Goal: Task Accomplishment & Management: Manage account settings

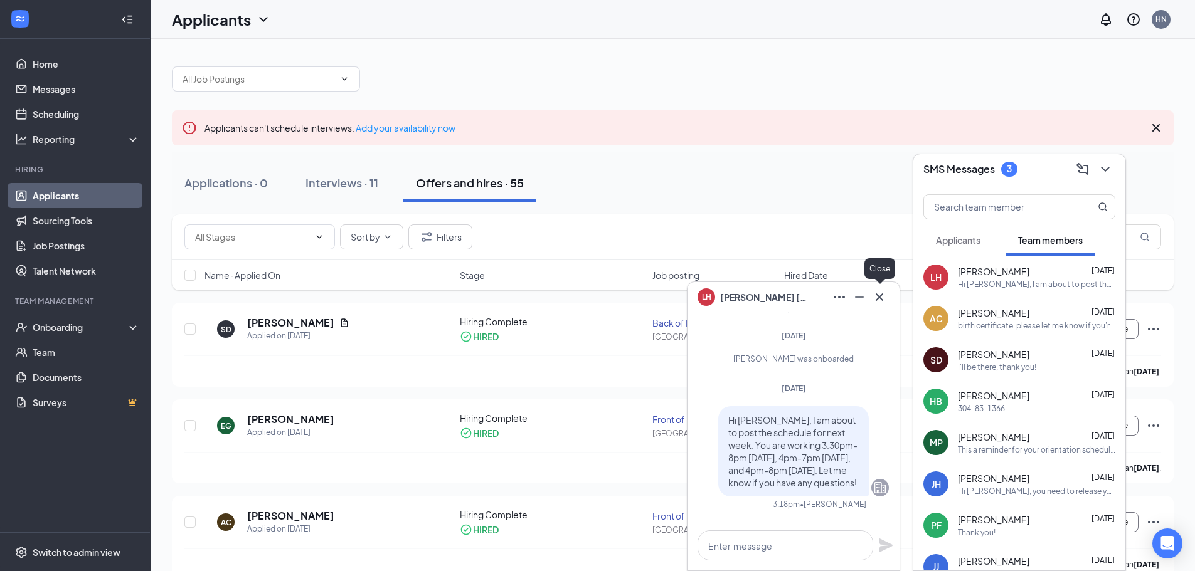
drag, startPoint x: 883, startPoint y: 304, endPoint x: 1030, endPoint y: 221, distance: 168.8
click at [883, 304] on icon "Cross" at bounding box center [879, 297] width 15 height 15
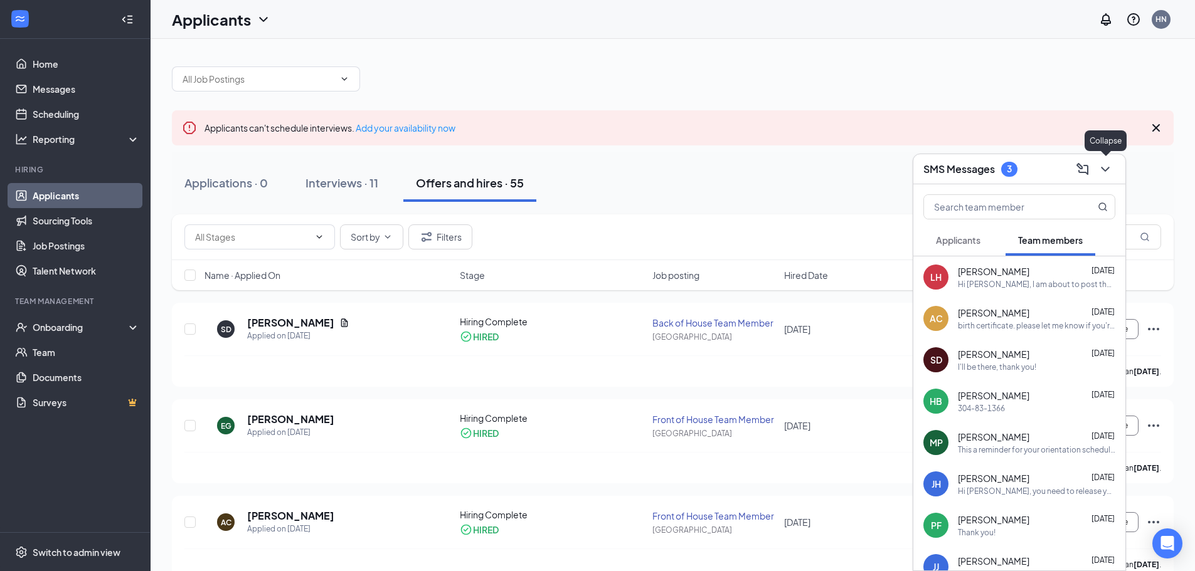
click at [1106, 172] on icon "ChevronDown" at bounding box center [1104, 169] width 15 height 15
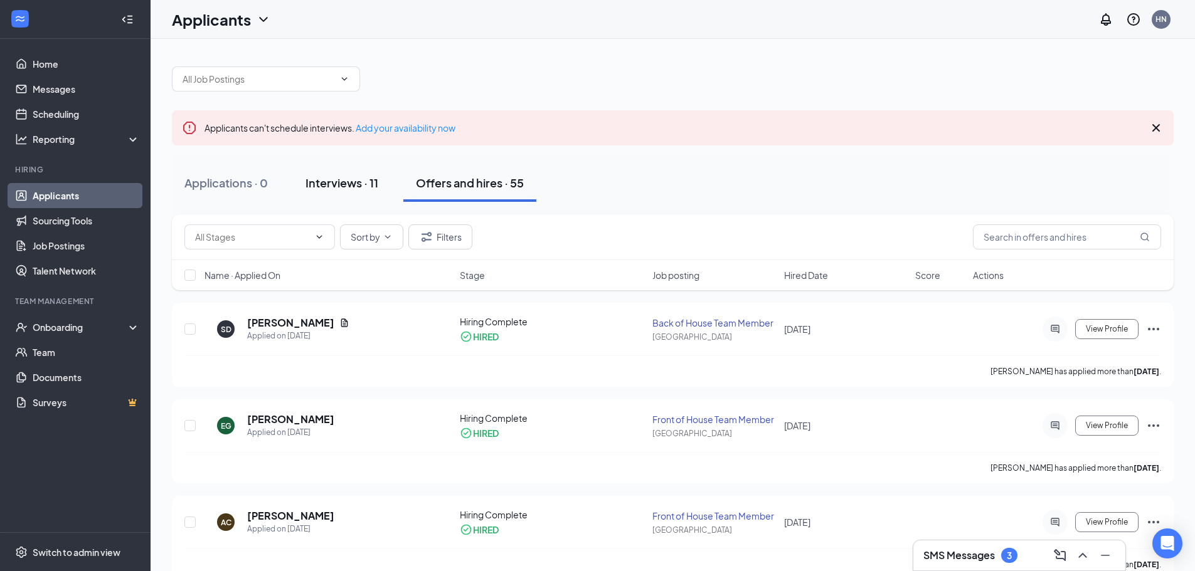
click at [364, 189] on div "Interviews · 11" at bounding box center [341, 183] width 73 height 16
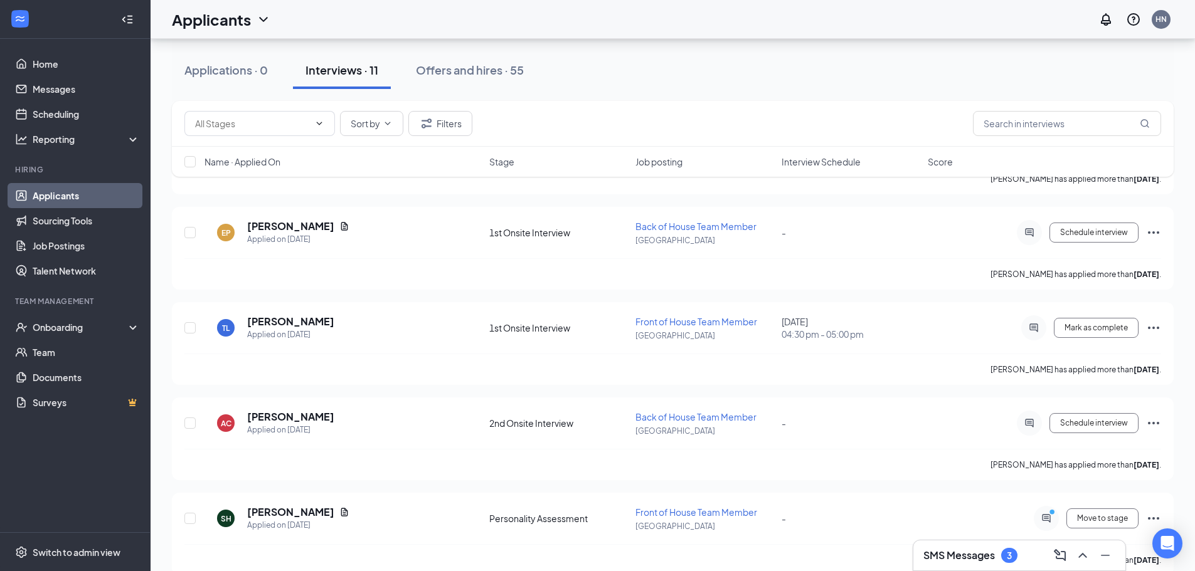
scroll to position [783, 0]
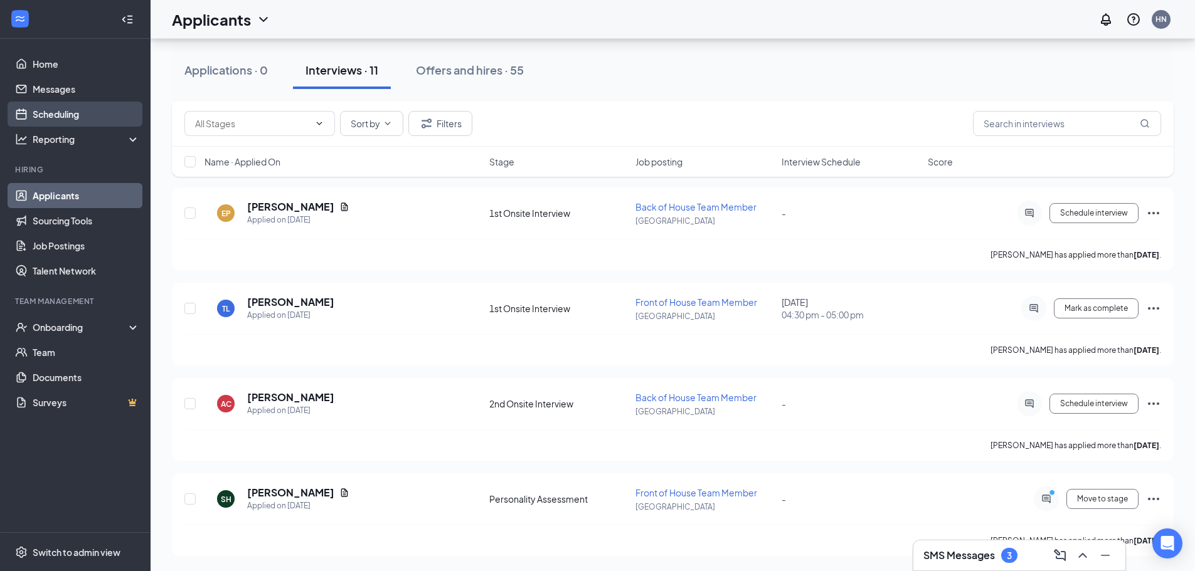
click at [88, 108] on link "Scheduling" at bounding box center [86, 114] width 107 height 25
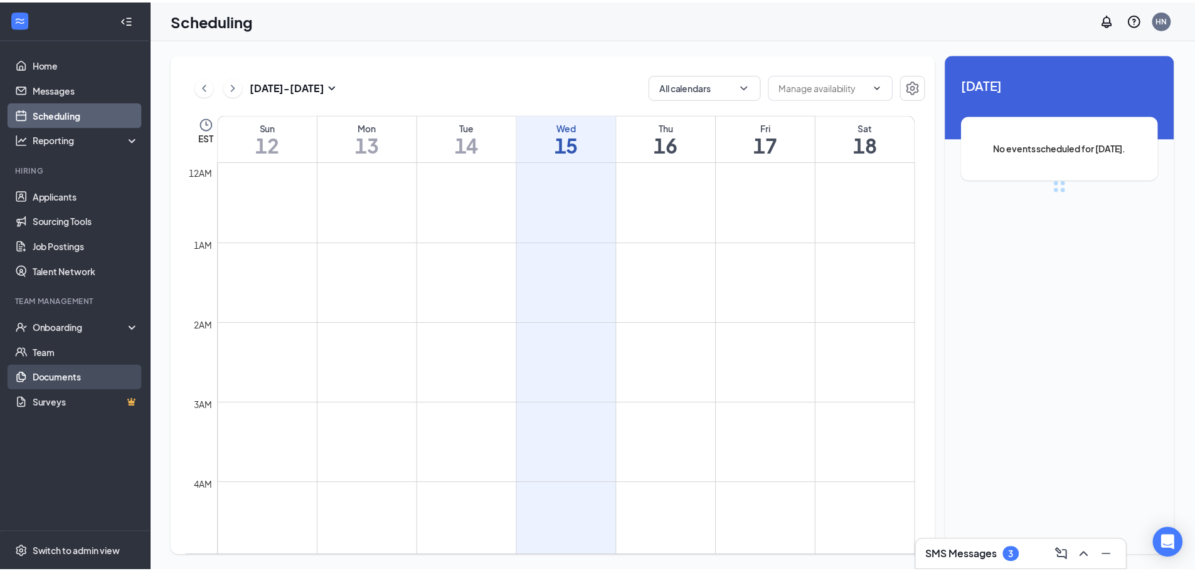
scroll to position [616, 0]
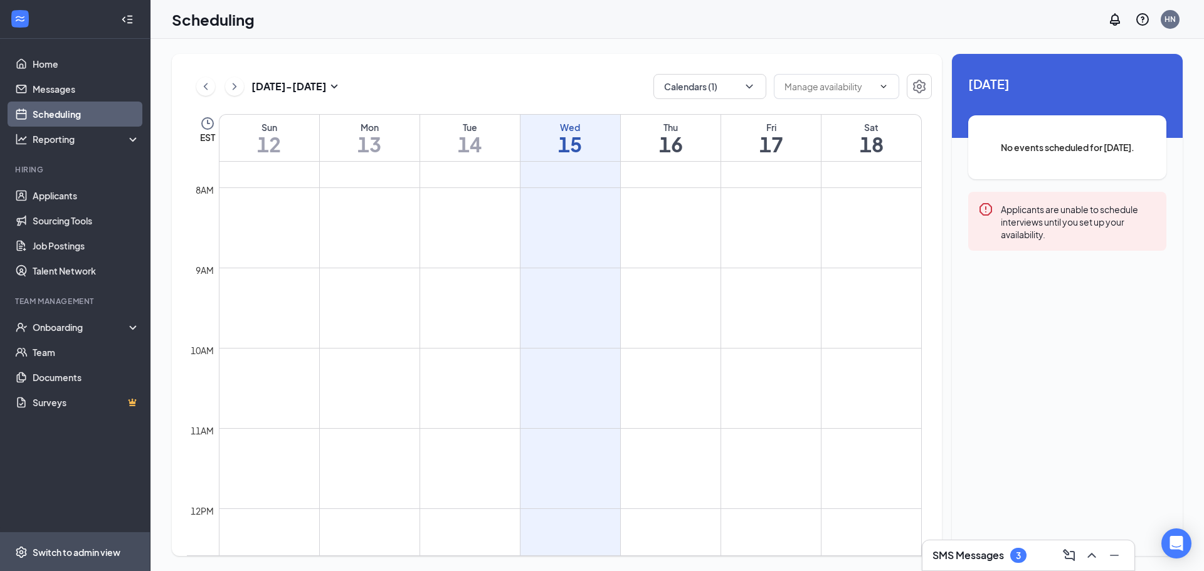
click at [57, 534] on span "Switch to admin view" at bounding box center [86, 552] width 107 height 38
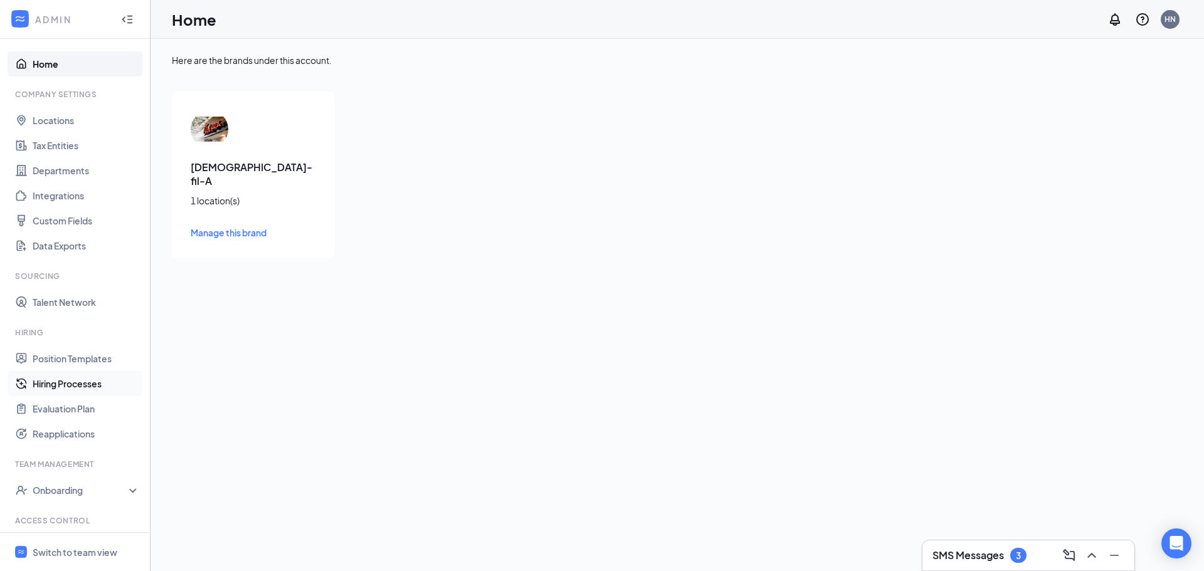
click at [85, 380] on link "Hiring Processes" at bounding box center [86, 383] width 107 height 25
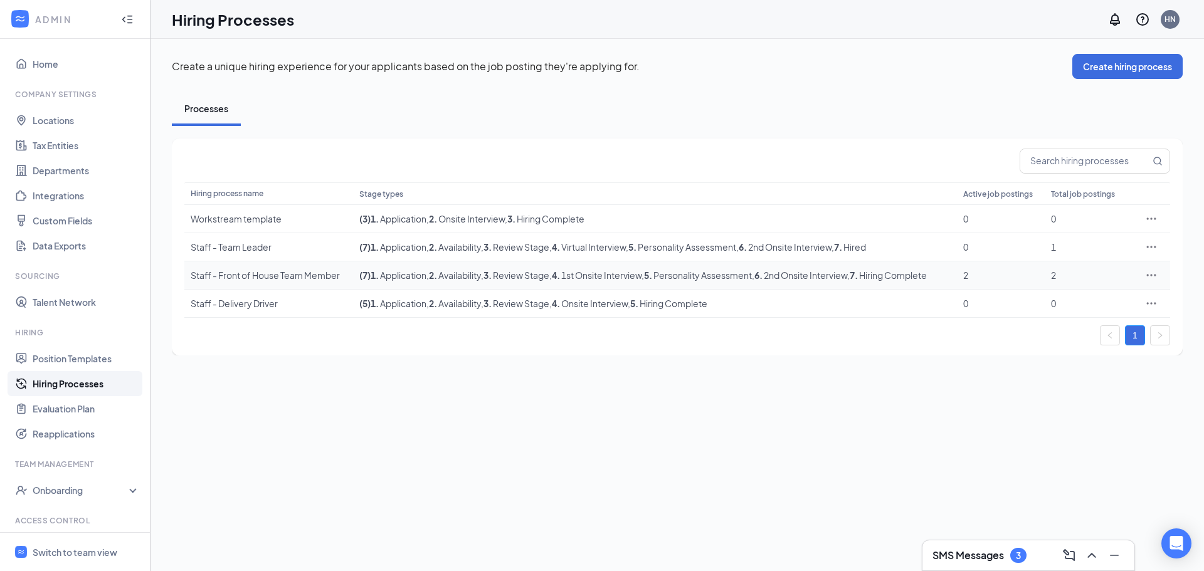
click at [1149, 273] on icon "Ellipses" at bounding box center [1151, 275] width 13 height 13
click at [1075, 357] on span "View job postings" at bounding box center [1075, 358] width 71 height 11
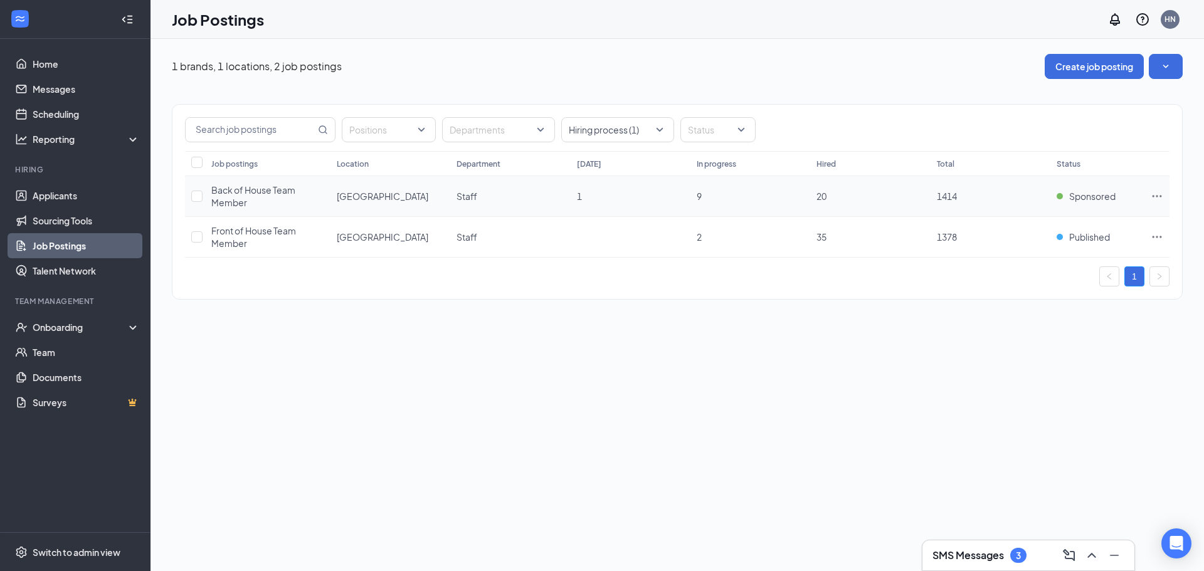
click at [1156, 196] on icon "Ellipses" at bounding box center [1157, 196] width 13 height 13
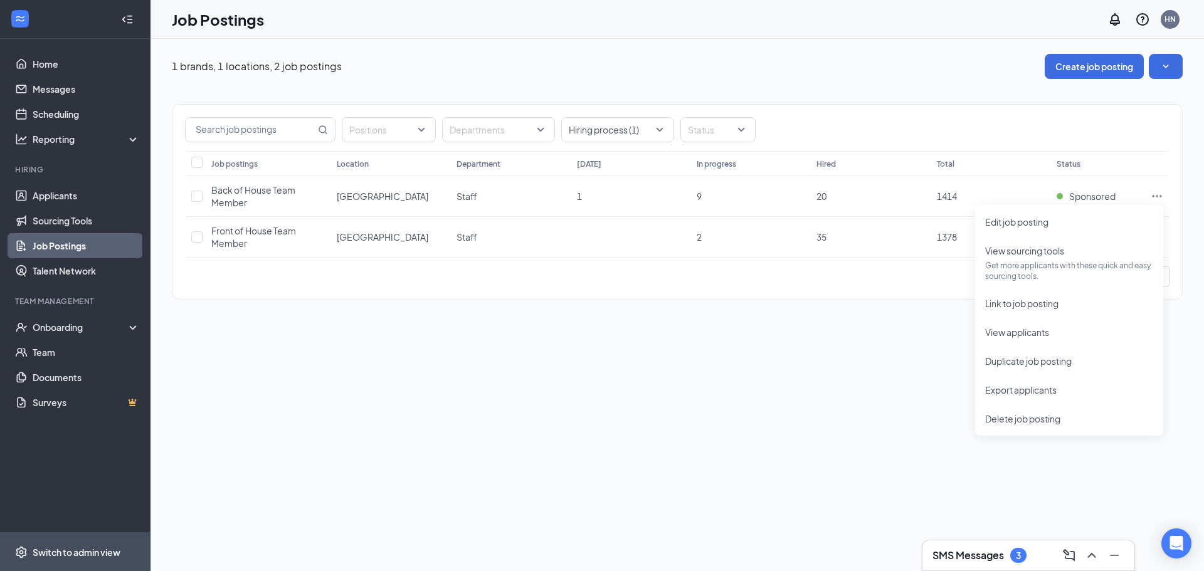
click at [42, 539] on span "Switch to admin view" at bounding box center [86, 552] width 107 height 38
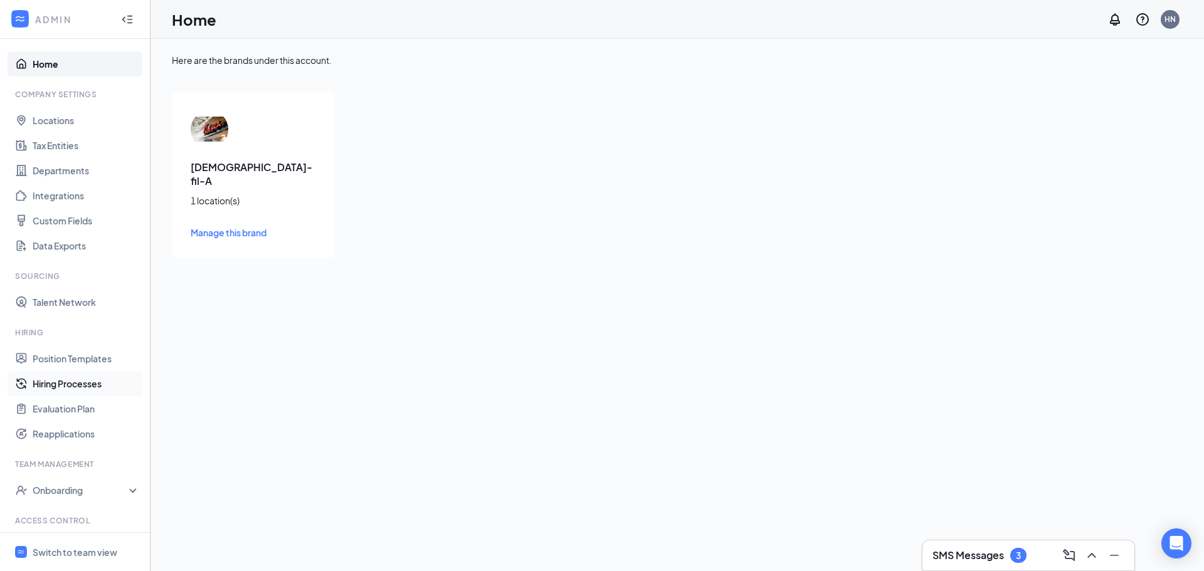
click at [62, 391] on link "Hiring Processes" at bounding box center [86, 383] width 107 height 25
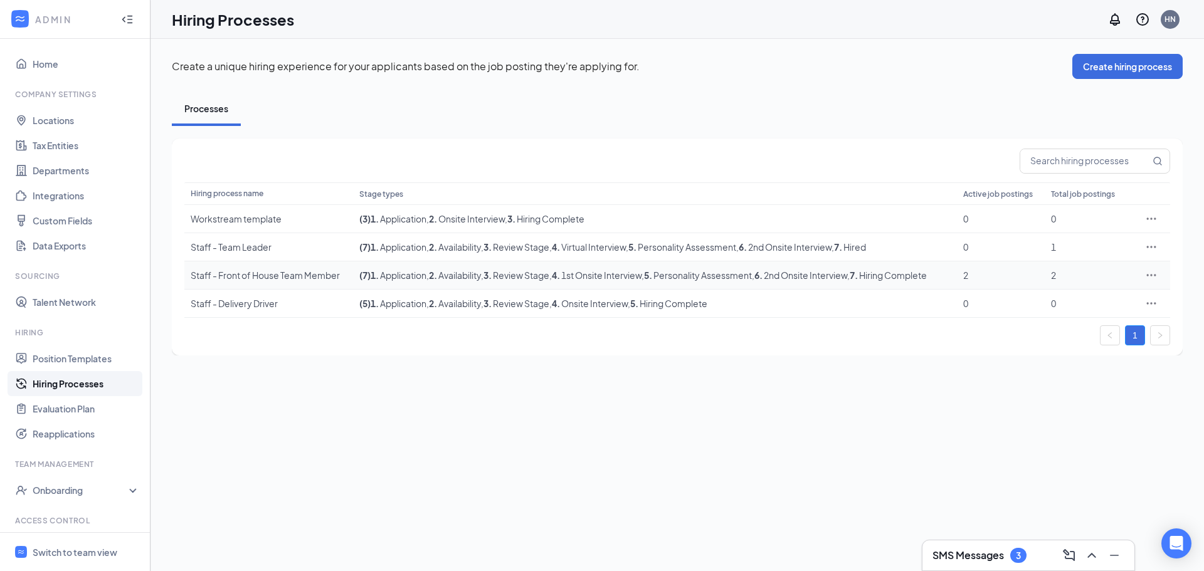
click at [1149, 275] on icon "Ellipses" at bounding box center [1151, 275] width 13 height 13
click at [1118, 310] on li "Edit" at bounding box center [1094, 301] width 128 height 29
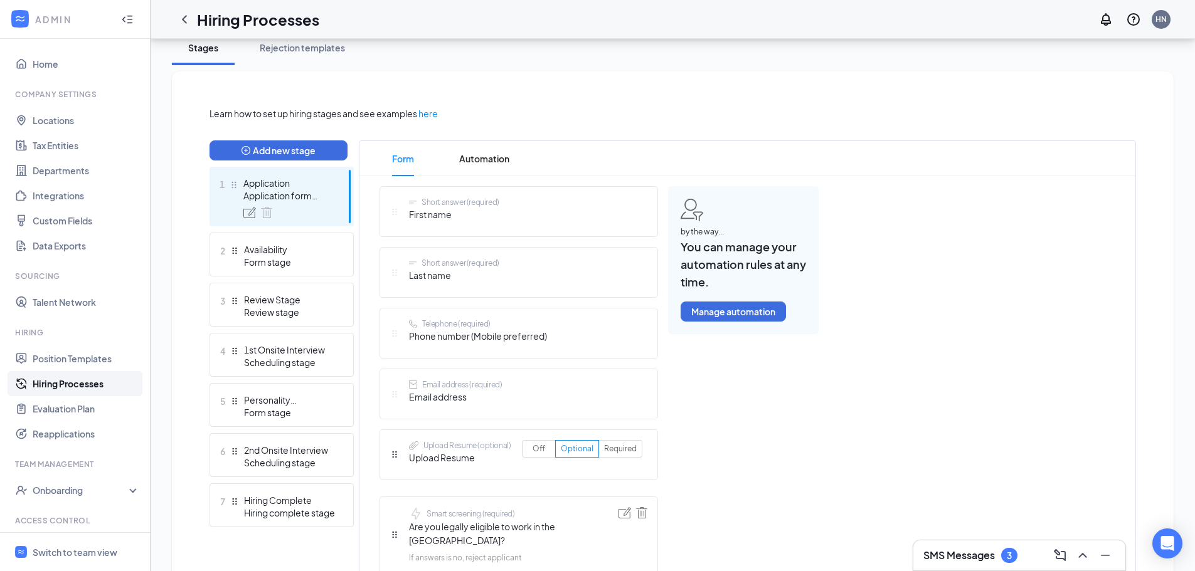
scroll to position [314, 0]
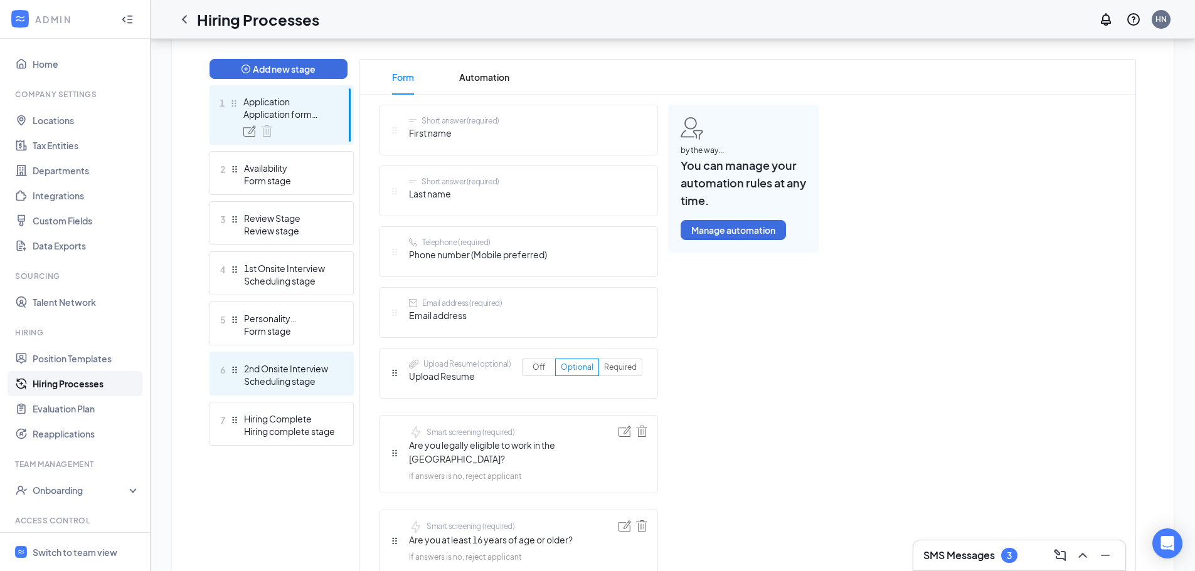
click at [280, 371] on div "2nd Onsite Interview" at bounding box center [290, 368] width 92 height 13
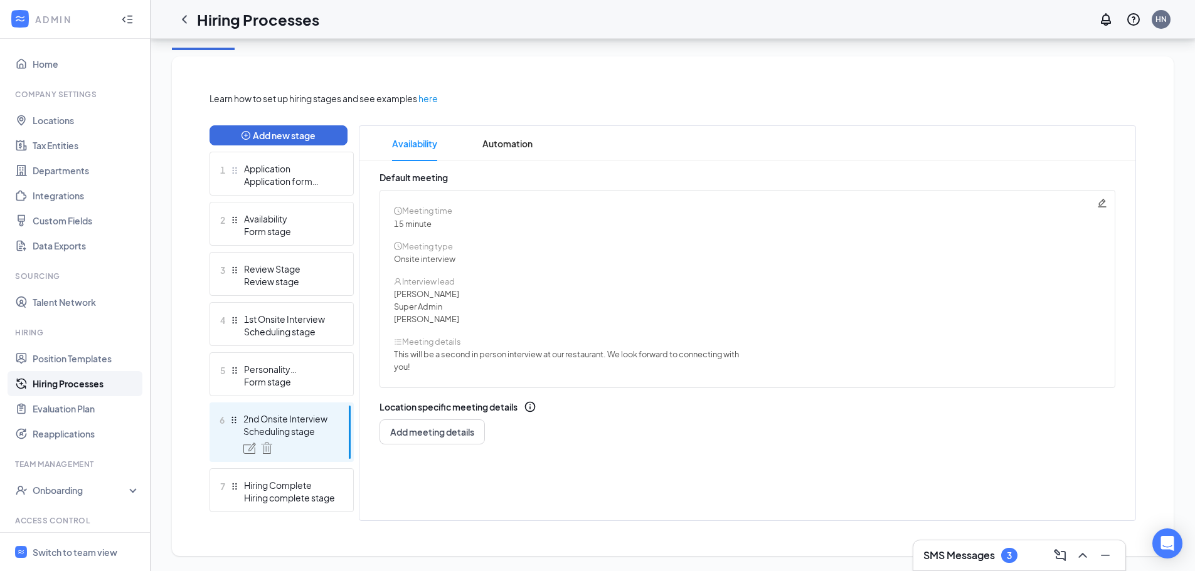
scroll to position [247, 0]
click at [1106, 205] on icon "Pencil" at bounding box center [1102, 203] width 10 height 10
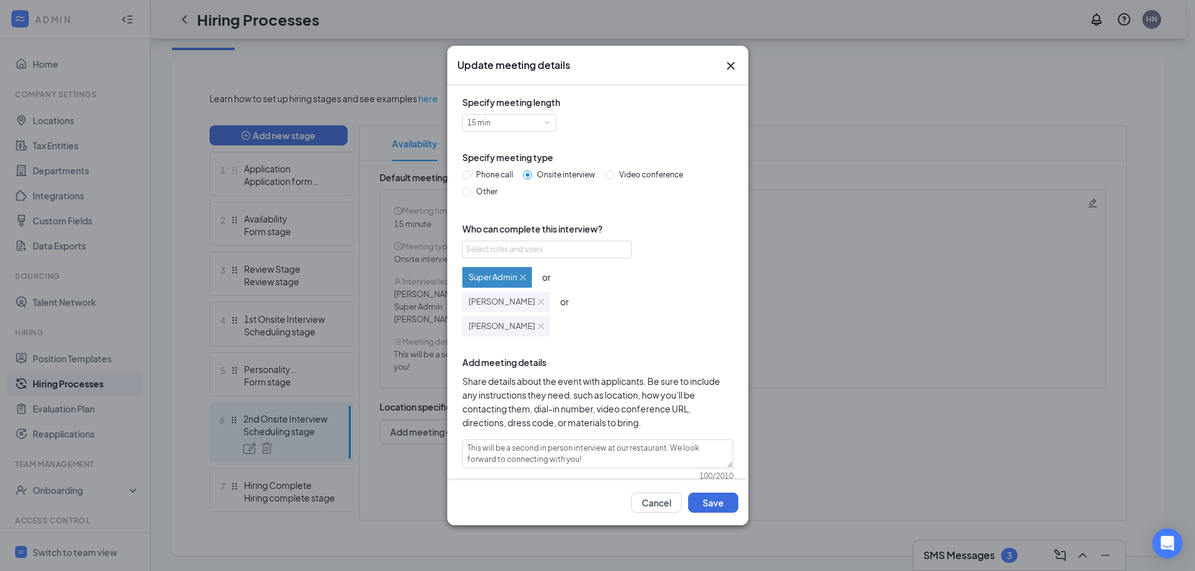
click at [538, 300] on img at bounding box center [541, 302] width 6 height 6
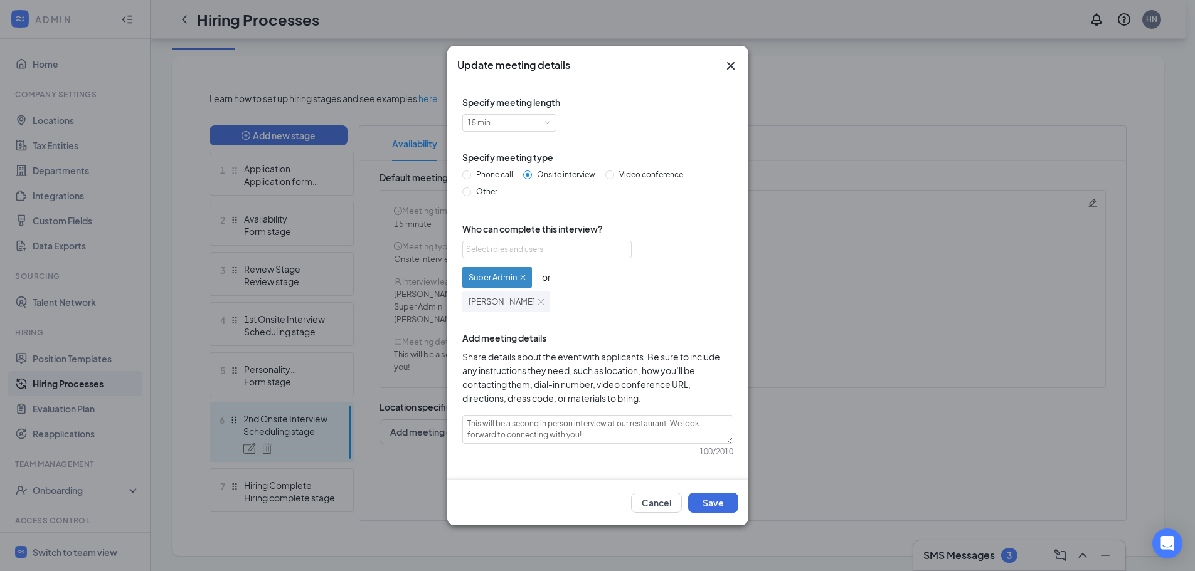
click at [544, 300] on img at bounding box center [541, 302] width 6 height 6
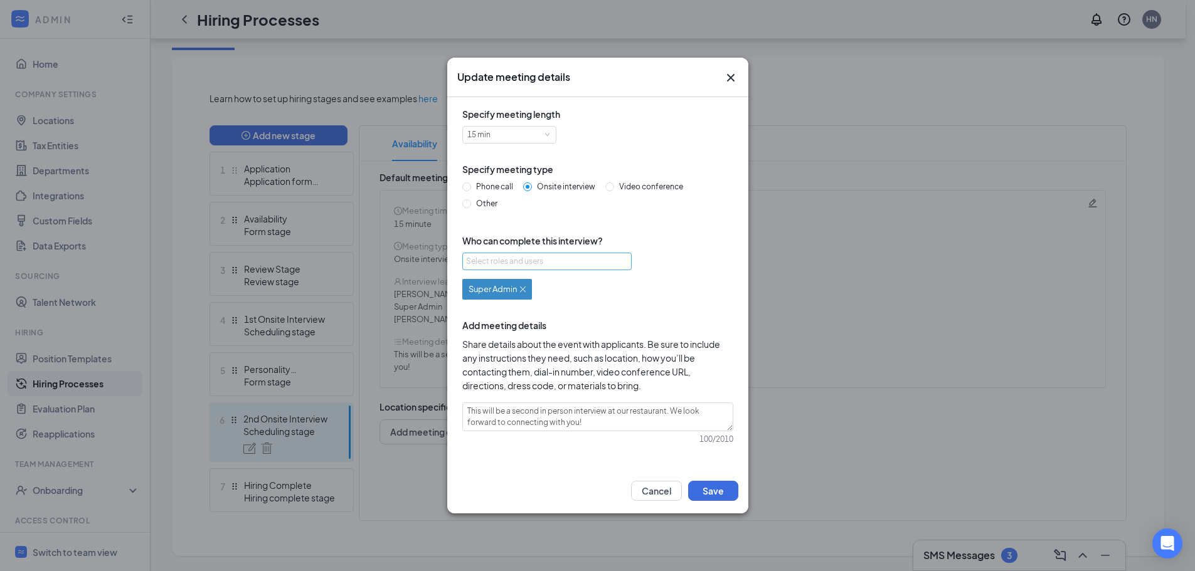
click at [525, 256] on div "Select roles and users" at bounding box center [543, 261] width 155 height 13
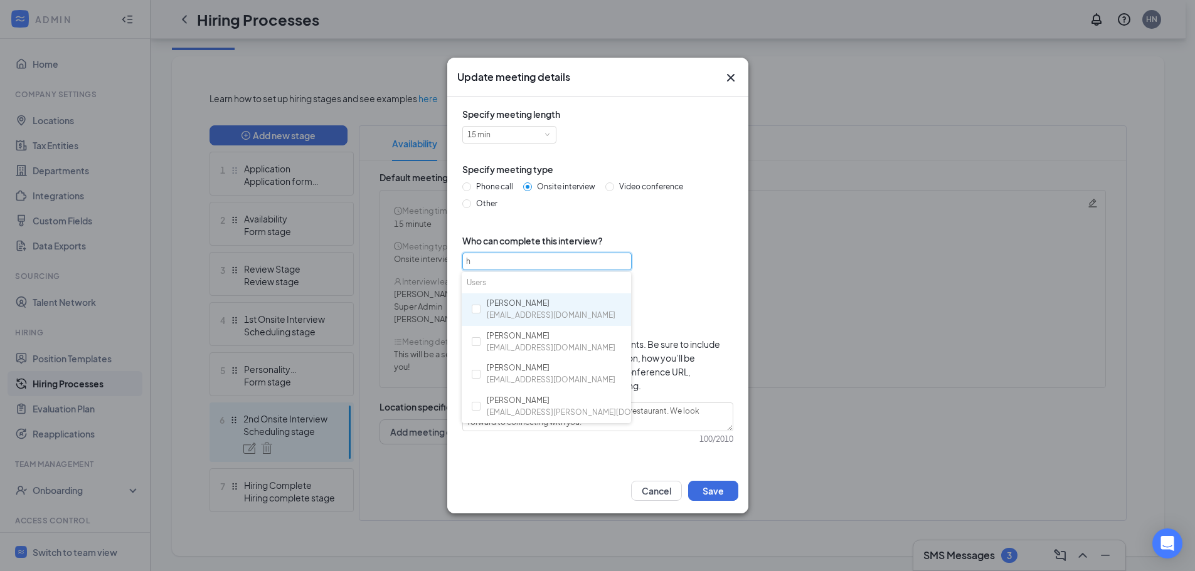
type input "ha"
click at [470, 315] on div "[PERSON_NAME] [EMAIL_ADDRESS][DOMAIN_NAME]" at bounding box center [546, 309] width 169 height 33
checkbox input "true"
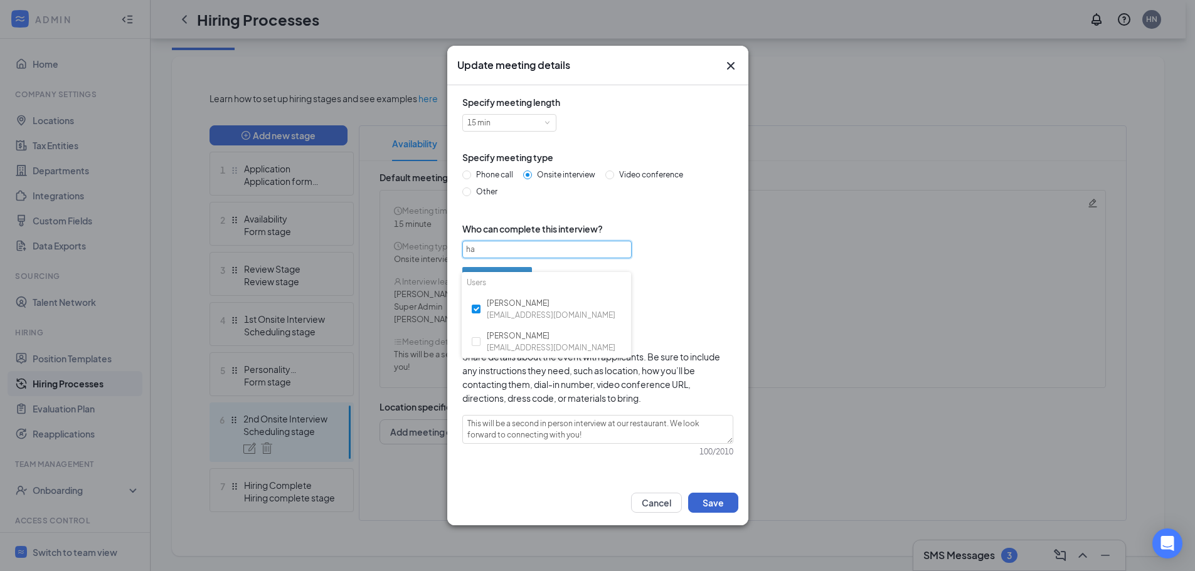
type input "ha"
click at [707, 500] on button "Save" at bounding box center [713, 503] width 50 height 20
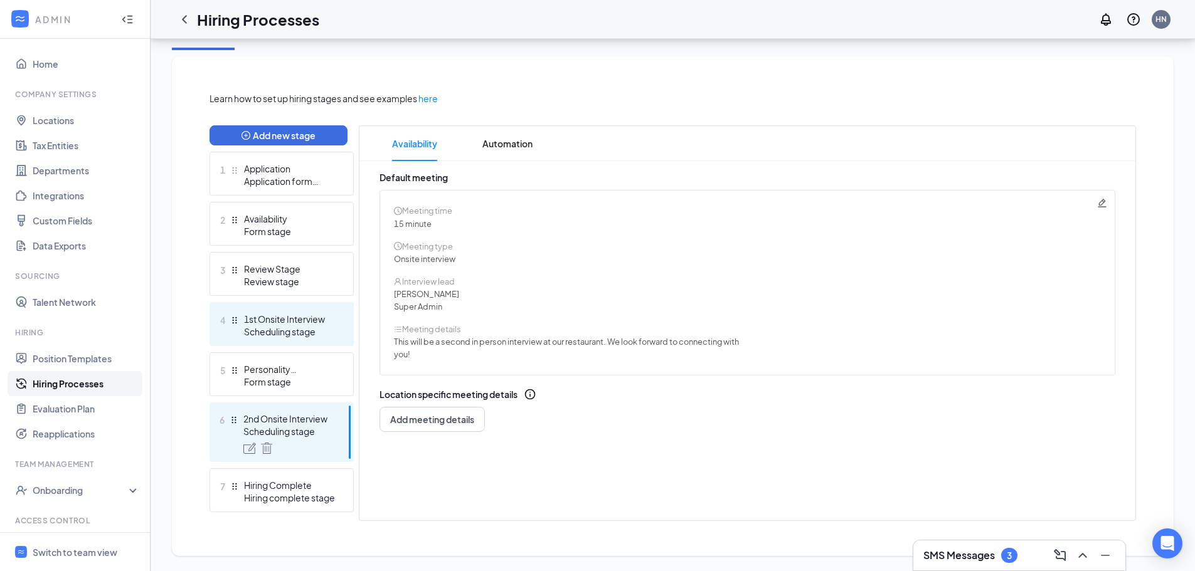
click at [288, 327] on div "Scheduling stage" at bounding box center [290, 331] width 92 height 13
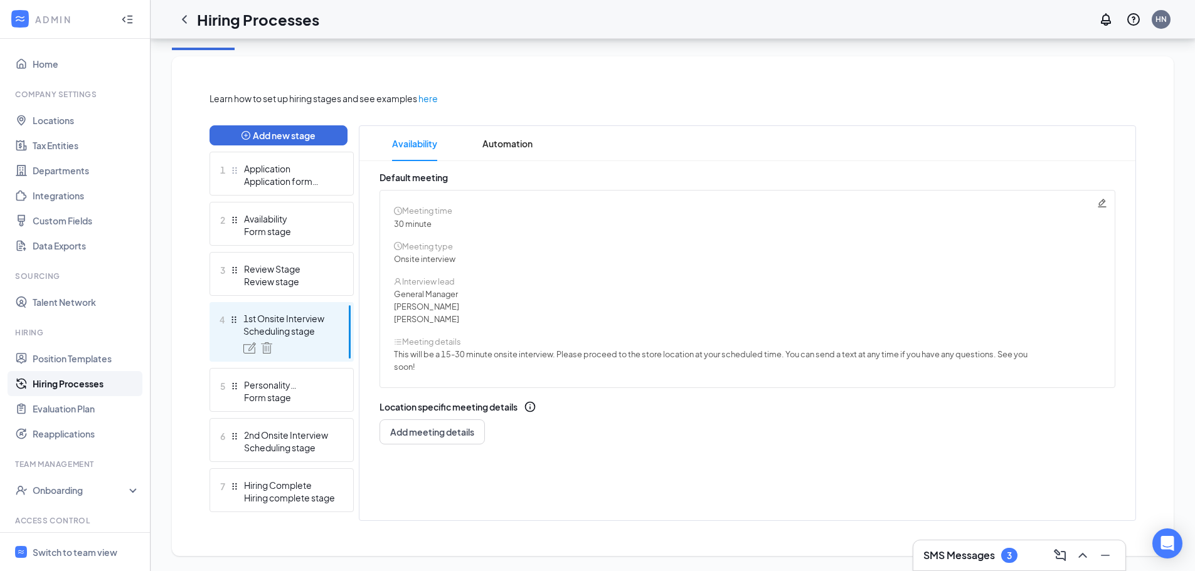
click at [1103, 203] on icon "Pencil" at bounding box center [1101, 203] width 8 height 8
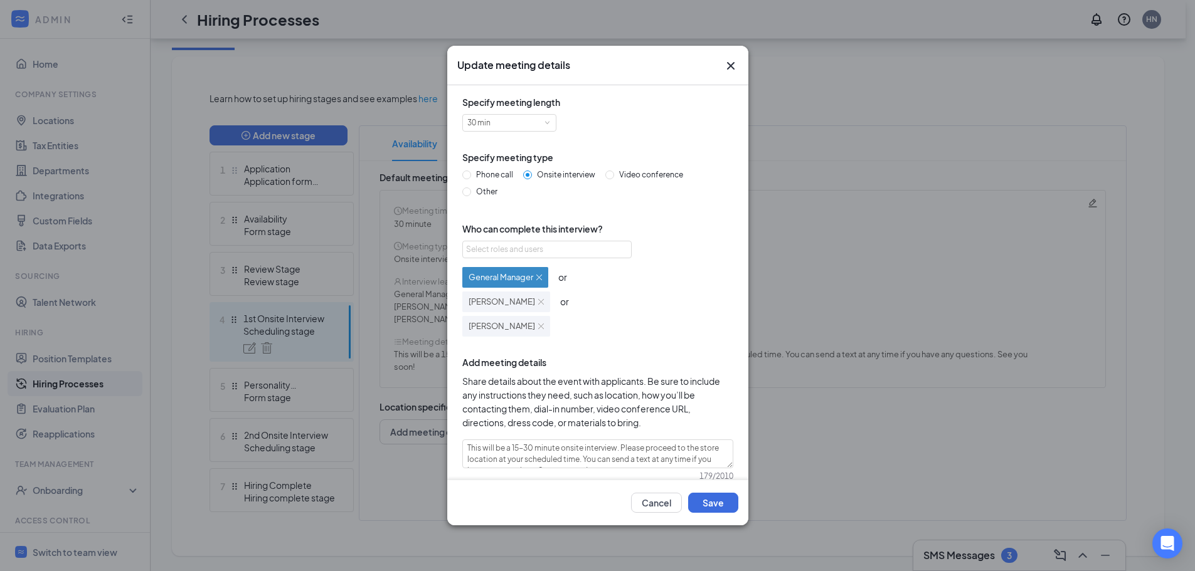
click at [538, 326] on img at bounding box center [541, 327] width 6 height 6
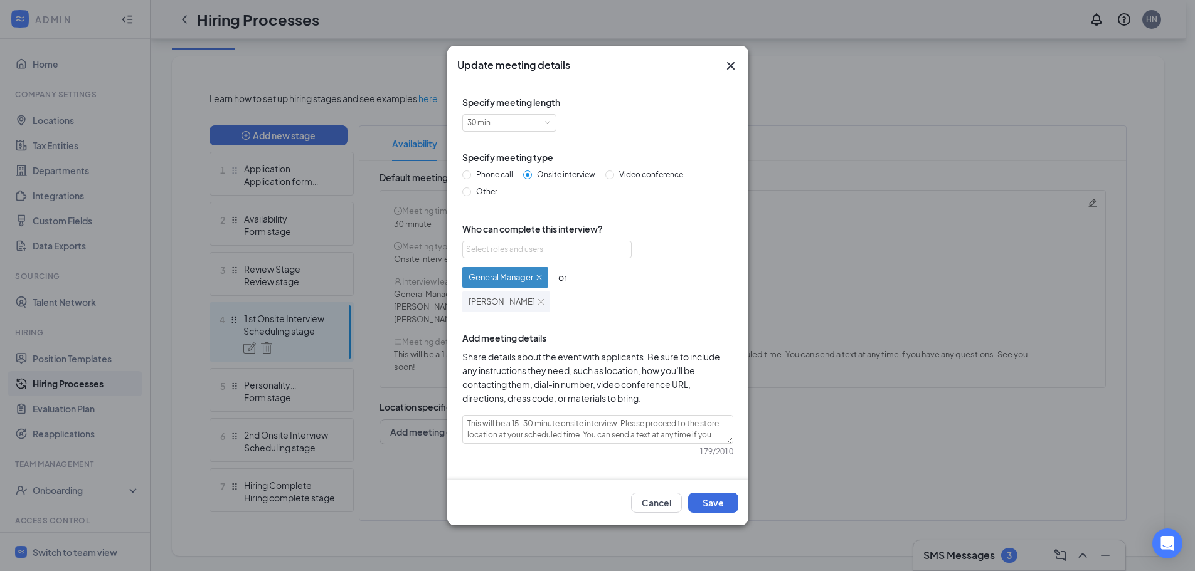
click at [710, 492] on div "Cancel Save" at bounding box center [597, 502] width 301 height 45
click at [714, 498] on button "Save" at bounding box center [713, 503] width 50 height 20
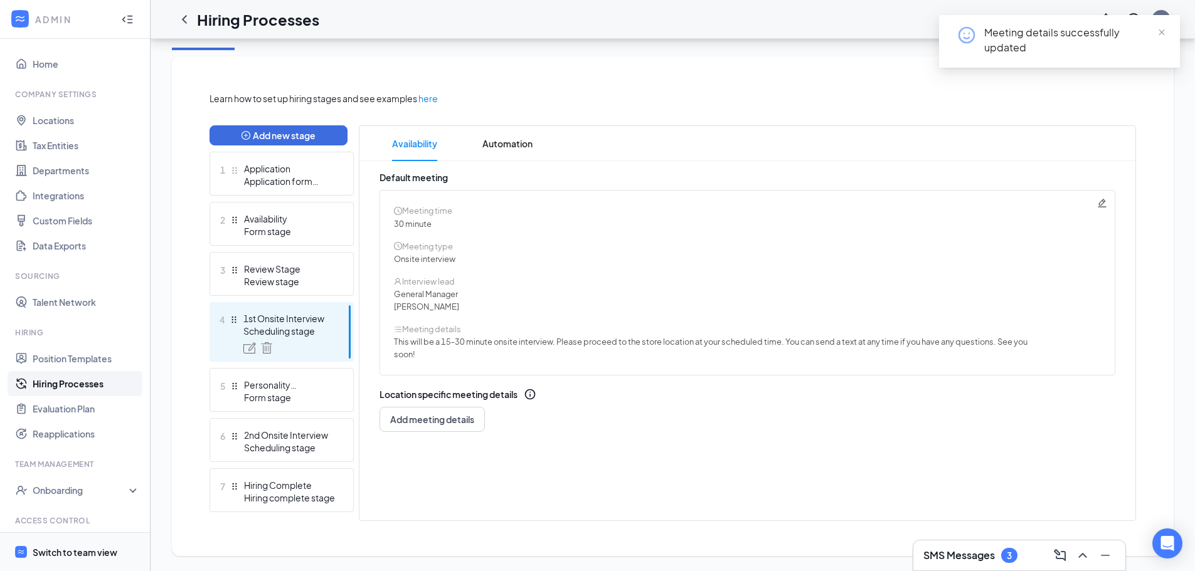
click at [69, 546] on div "Switch to team view" at bounding box center [75, 552] width 85 height 13
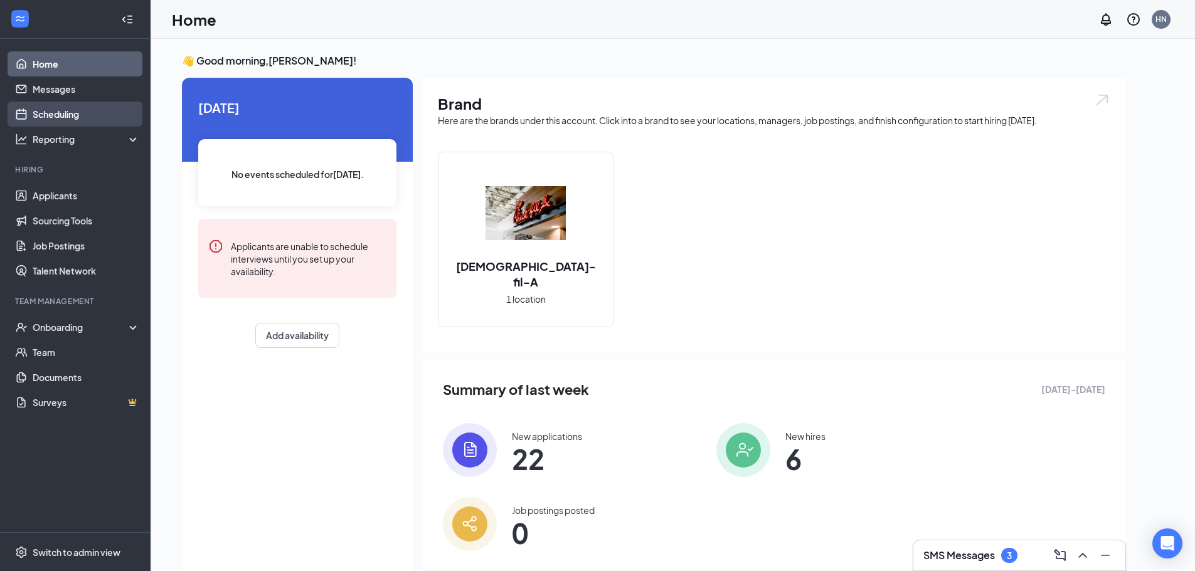
click at [62, 112] on link "Scheduling" at bounding box center [86, 114] width 107 height 25
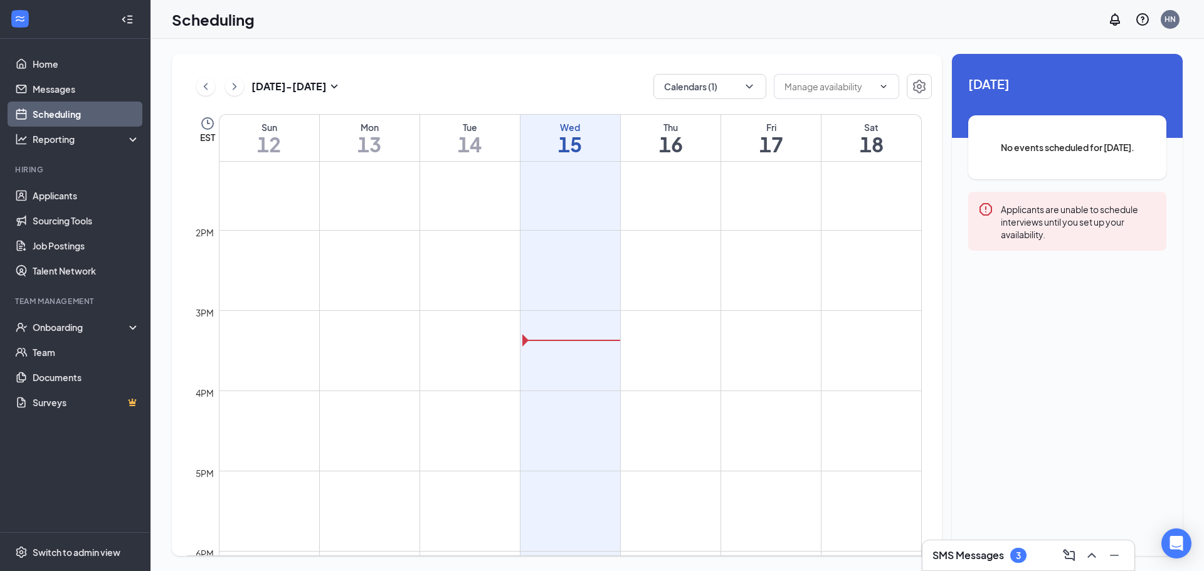
scroll to position [1118, 0]
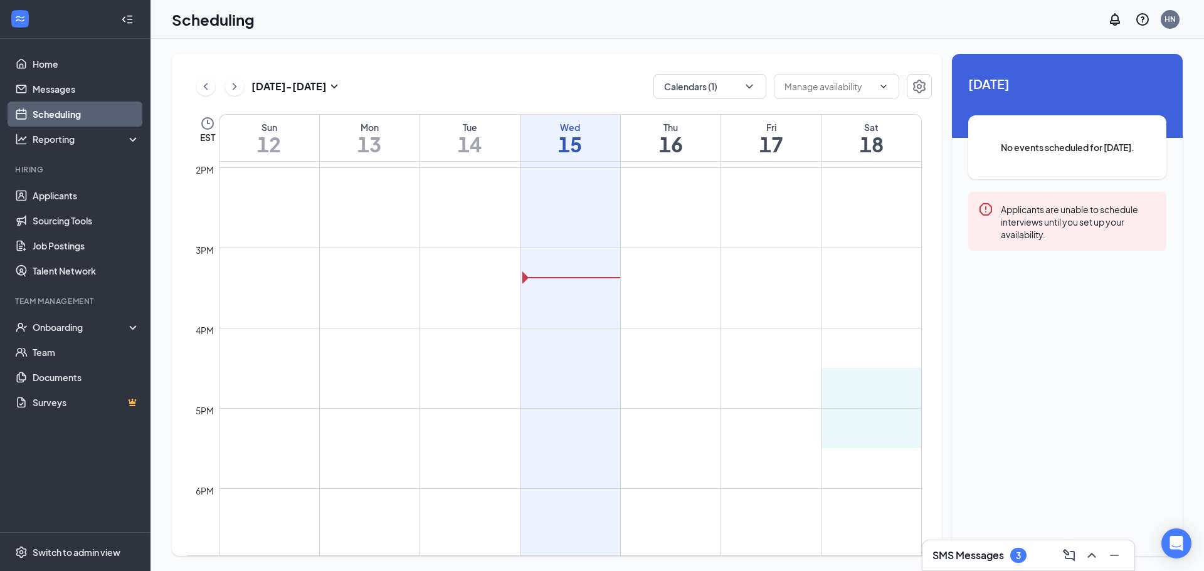
drag, startPoint x: 855, startPoint y: 368, endPoint x: 857, endPoint y: 440, distance: 71.5
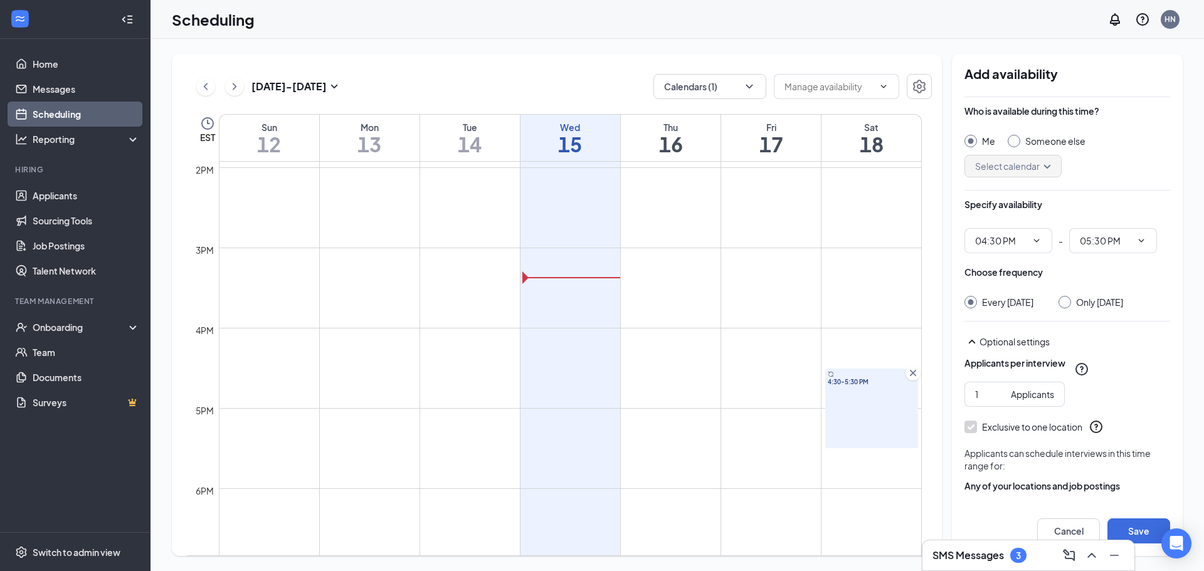
click at [1066, 304] on input "Only [DATE]" at bounding box center [1063, 300] width 9 height 9
radio input "true"
radio input "false"
click at [1128, 526] on button "Save" at bounding box center [1138, 531] width 63 height 25
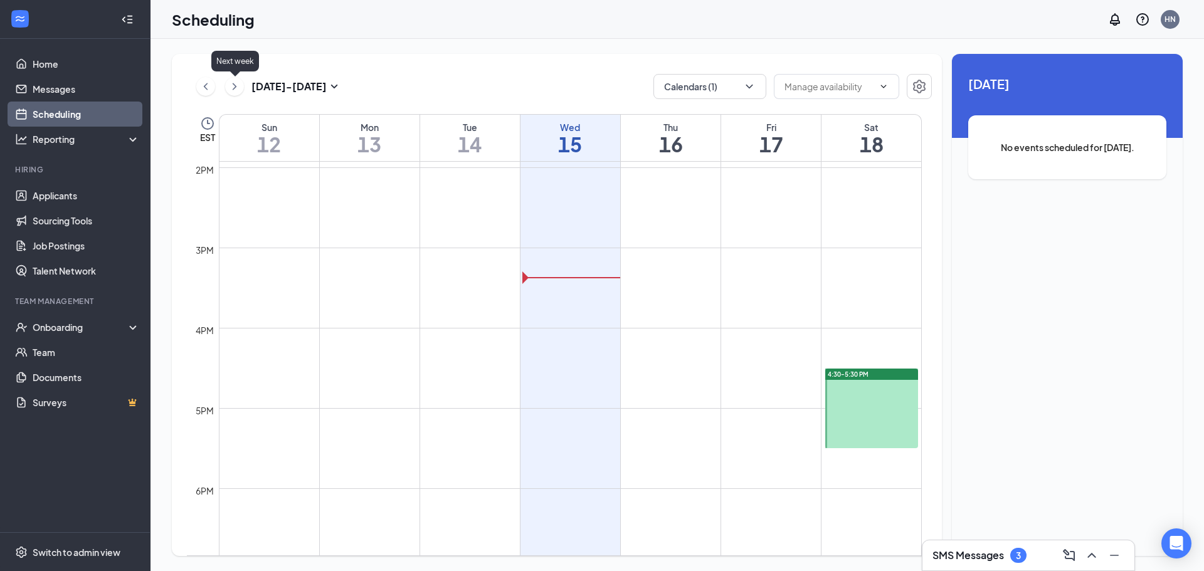
click at [237, 89] on icon "ChevronRight" at bounding box center [234, 86] width 13 height 15
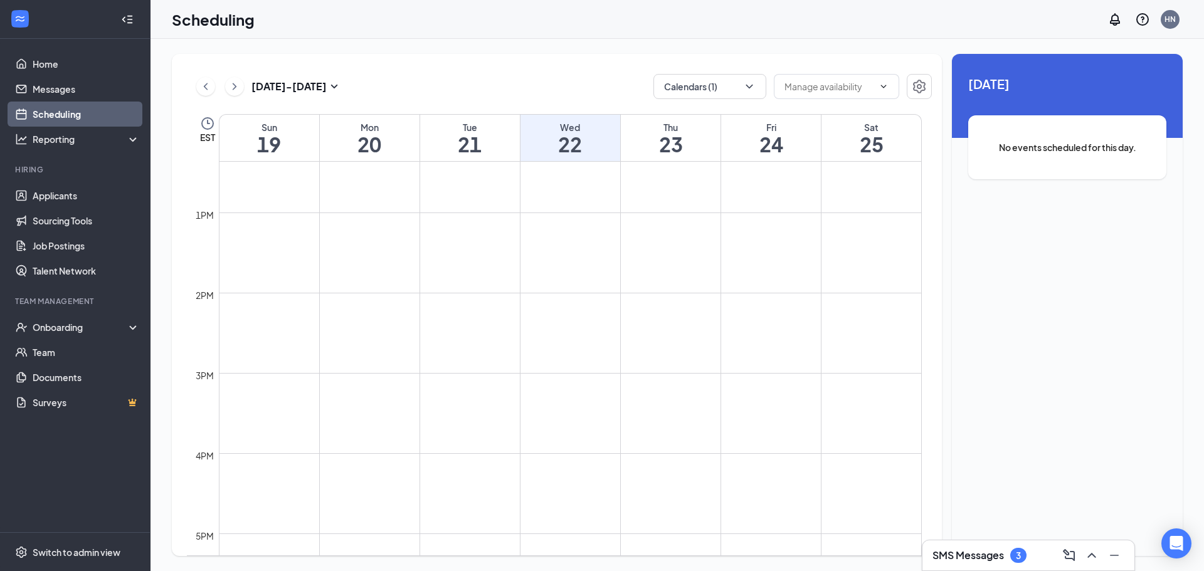
scroll to position [1055, 0]
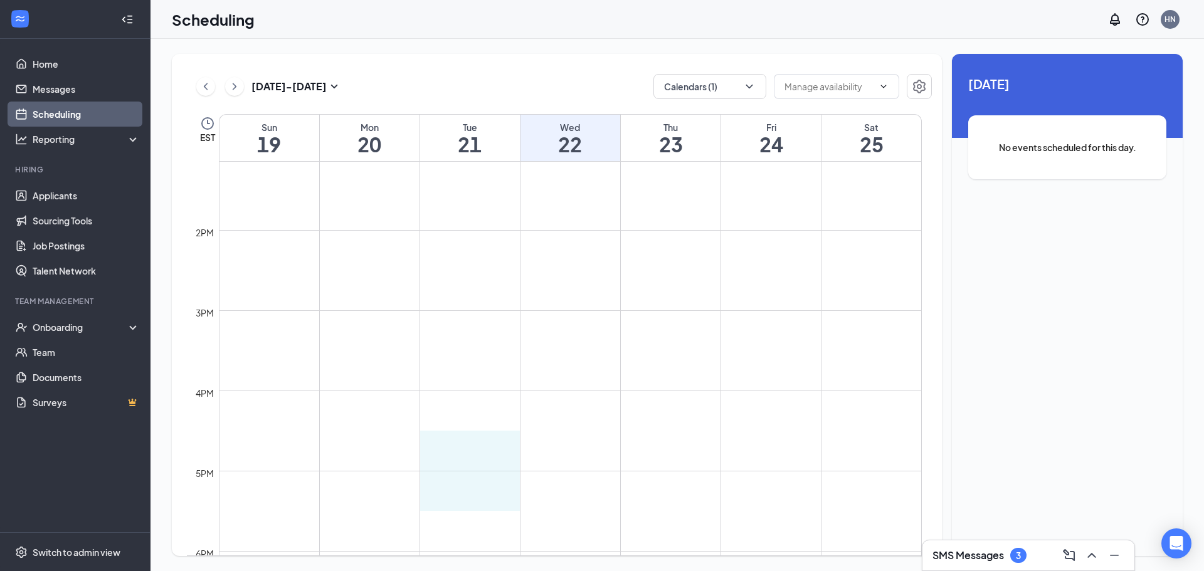
drag, startPoint x: 473, startPoint y: 433, endPoint x: 457, endPoint y: 510, distance: 79.5
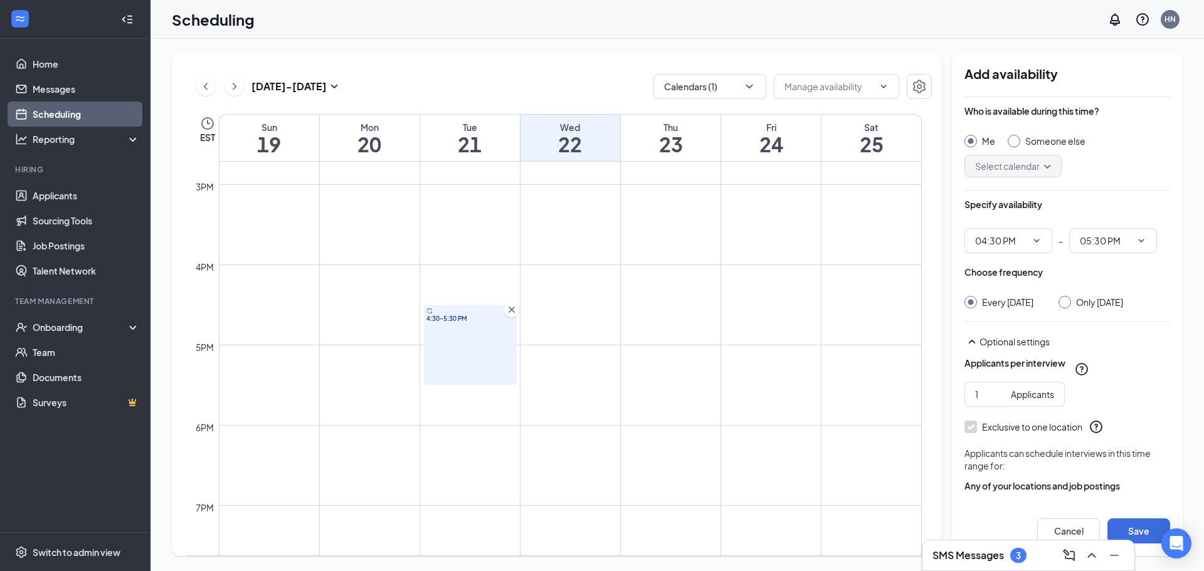
scroll to position [1181, 0]
drag, startPoint x: 679, startPoint y: 268, endPoint x: 680, endPoint y: 334, distance: 66.5
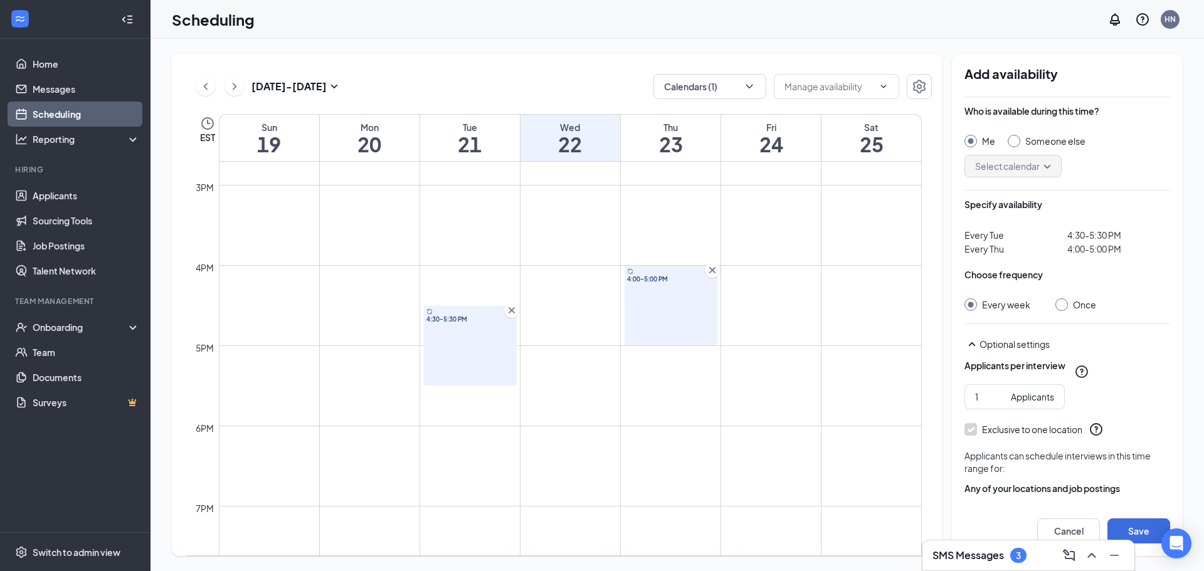
click at [1059, 304] on input "Once" at bounding box center [1059, 302] width 9 height 9
radio input "true"
radio input "false"
click at [1139, 522] on button "Save" at bounding box center [1138, 531] width 63 height 25
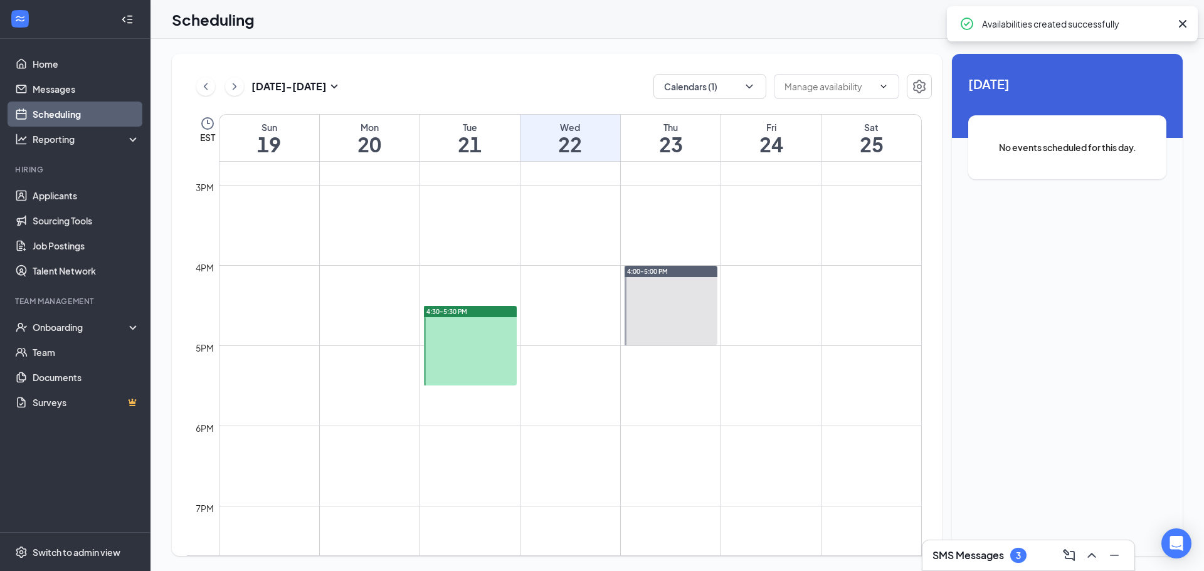
click at [467, 357] on div at bounding box center [470, 346] width 93 height 80
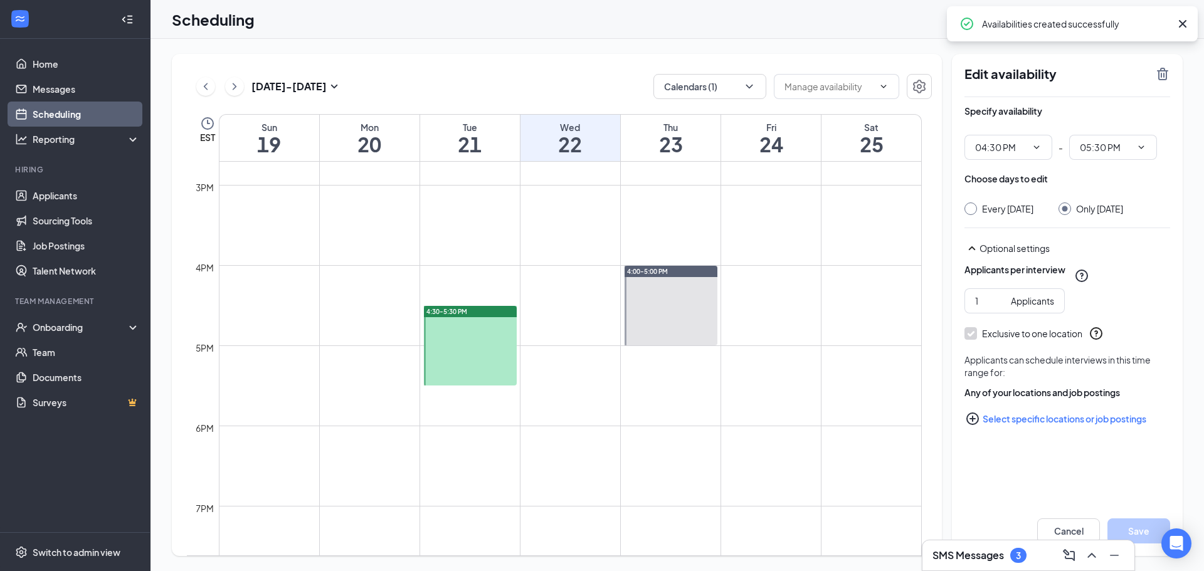
click at [882, 465] on td at bounding box center [570, 456] width 703 height 20
click at [233, 82] on icon "ChevronRight" at bounding box center [234, 86] width 13 height 15
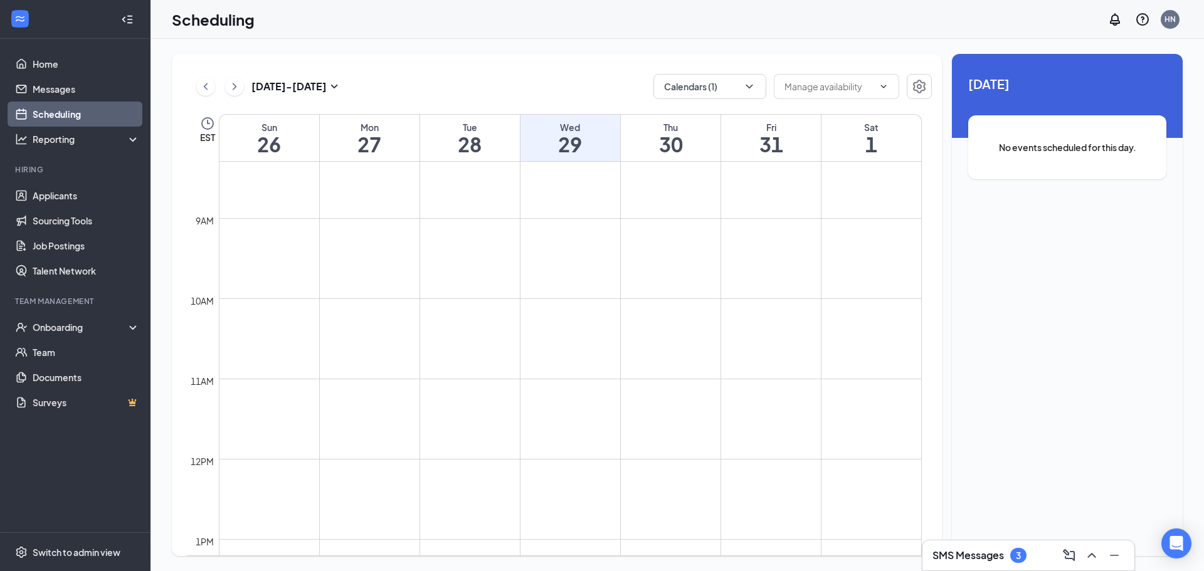
scroll to position [554, 0]
click at [197, 95] on div "[DATE] - [DATE]" at bounding box center [268, 86] width 145 height 25
click at [199, 83] on icon "ChevronLeft" at bounding box center [205, 86] width 13 height 15
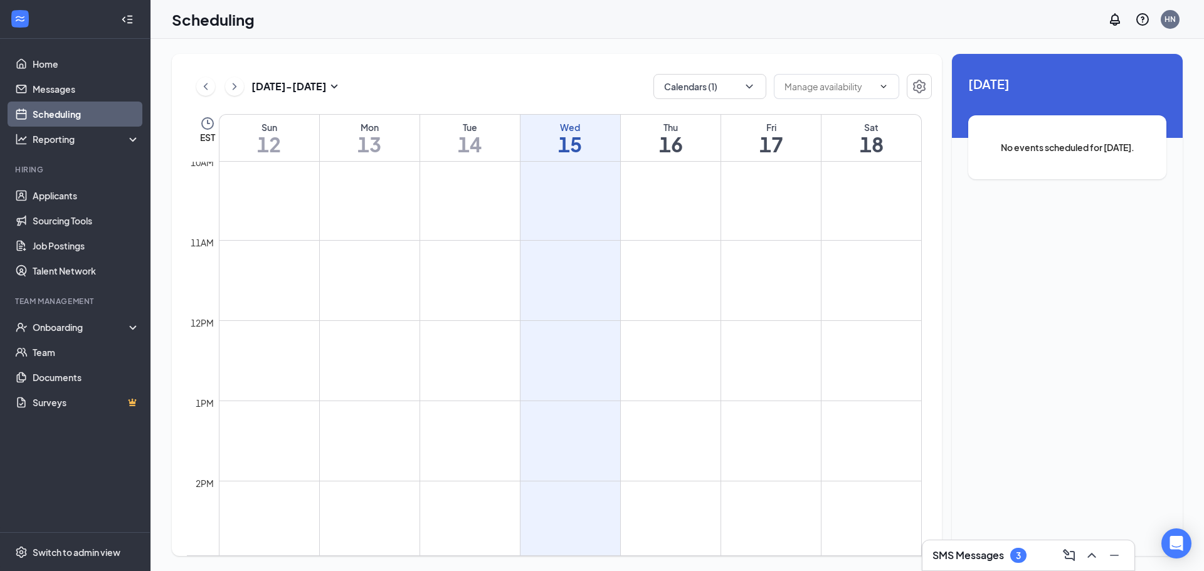
click at [231, 81] on icon "ChevronRight" at bounding box center [234, 86] width 13 height 15
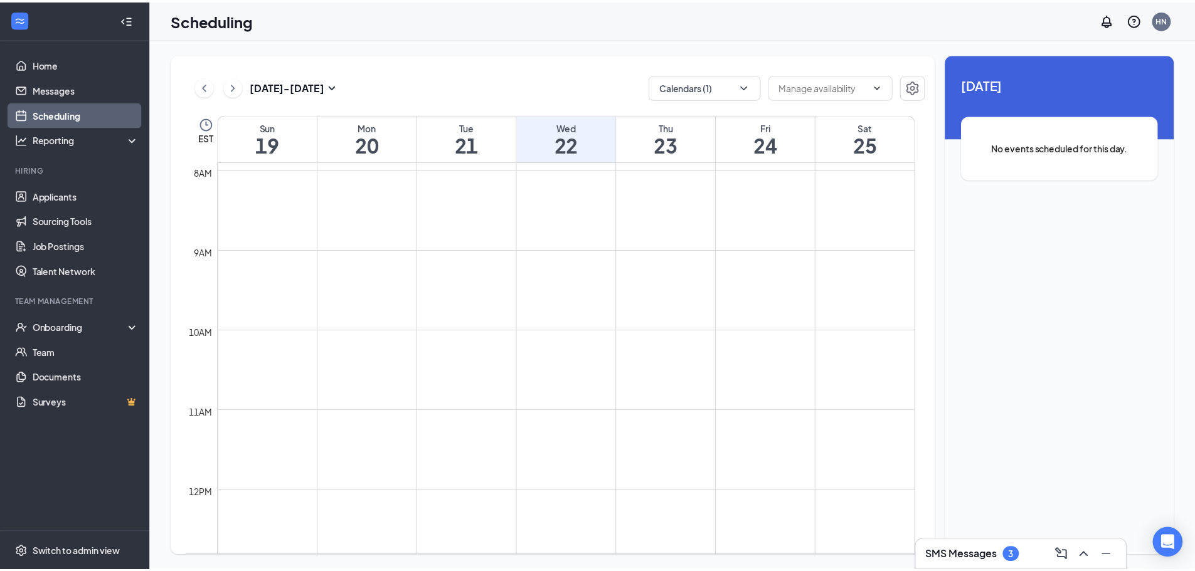
scroll to position [491, 0]
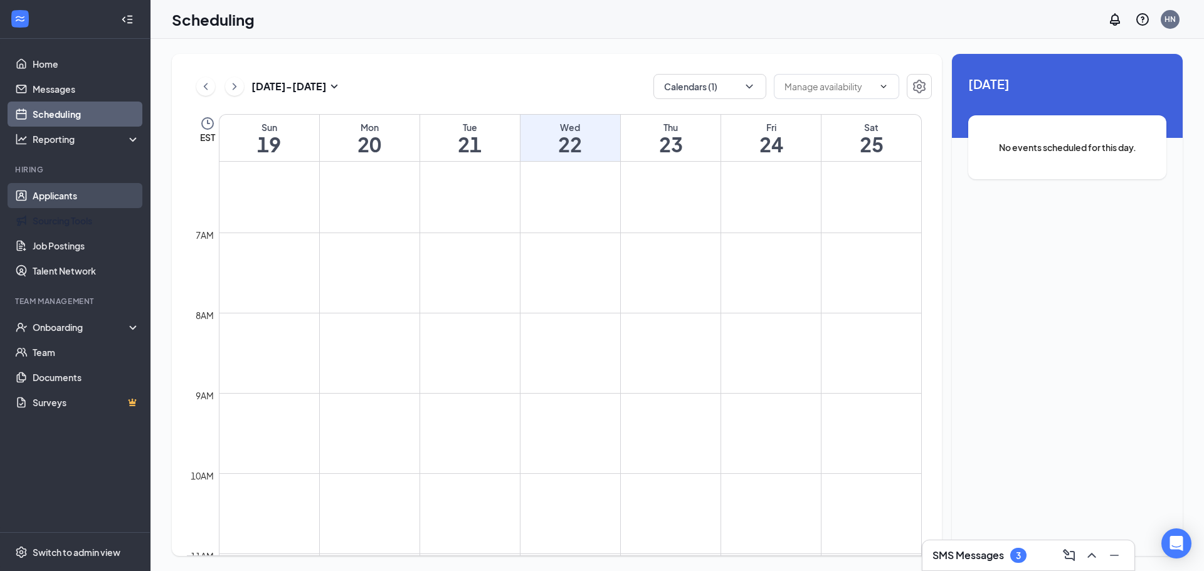
click at [88, 188] on link "Applicants" at bounding box center [86, 195] width 107 height 25
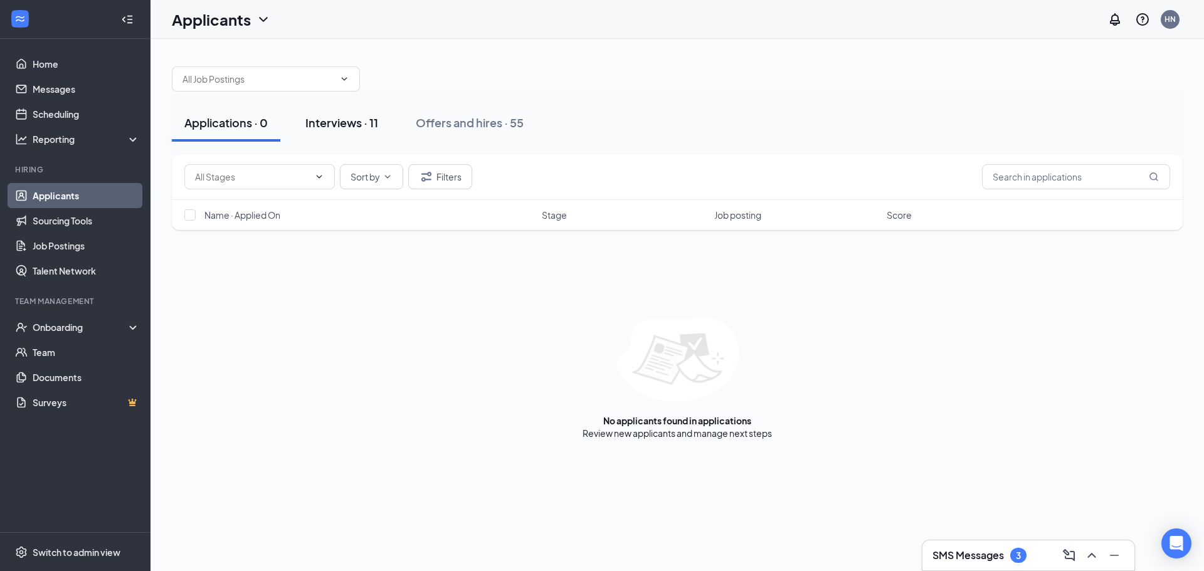
click at [338, 119] on div "Interviews · 11" at bounding box center [341, 123] width 73 height 16
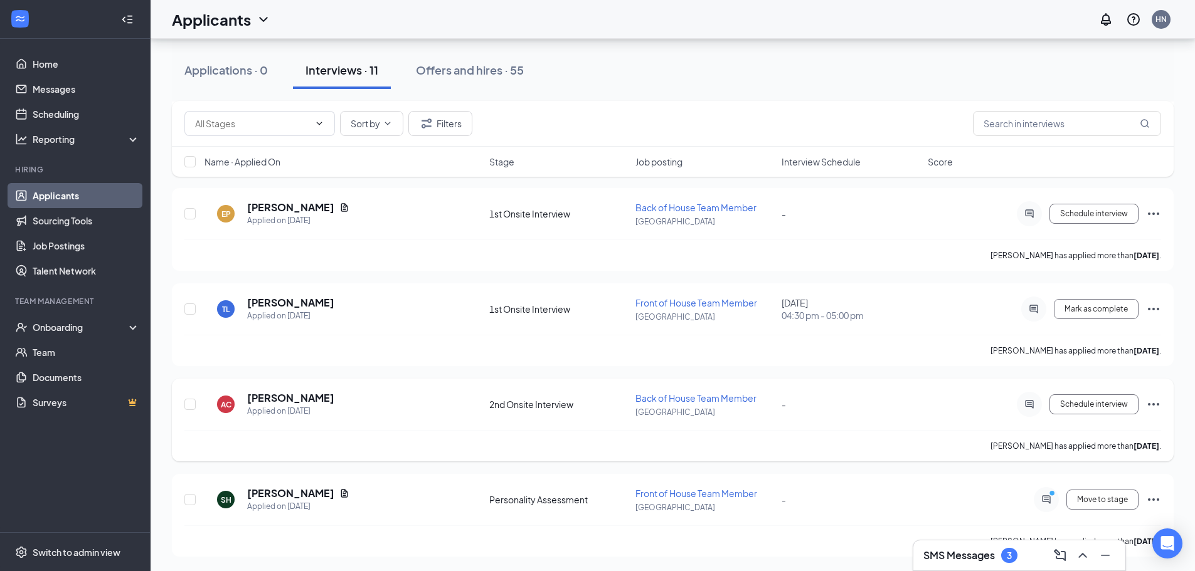
scroll to position [722, 0]
click at [1124, 501] on span "Move to stage" at bounding box center [1102, 499] width 51 height 9
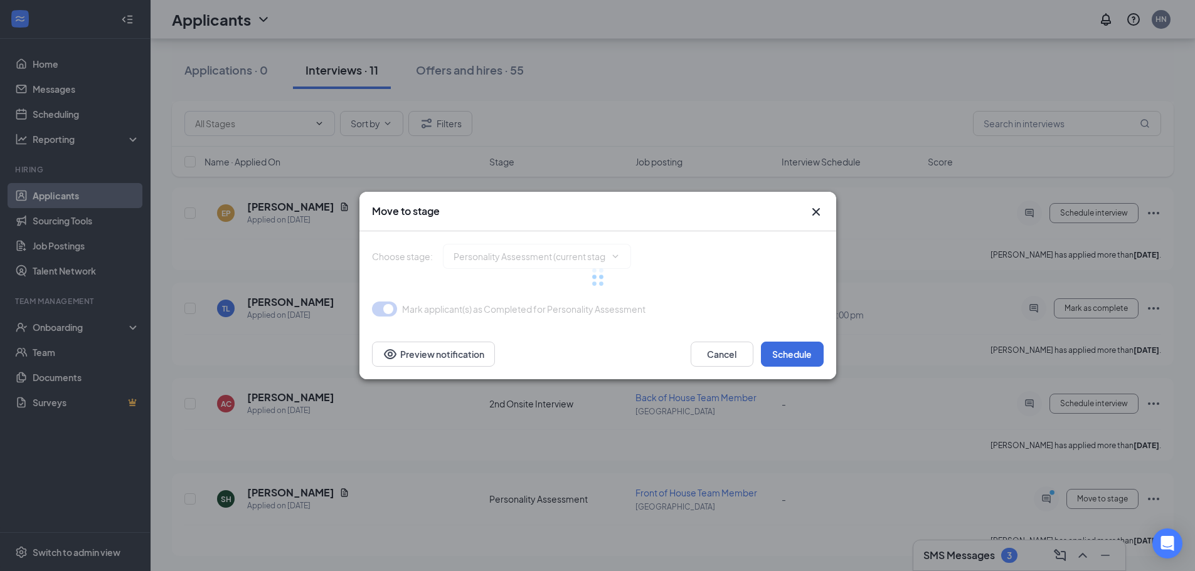
type input "2nd Onsite Interview (next stage)"
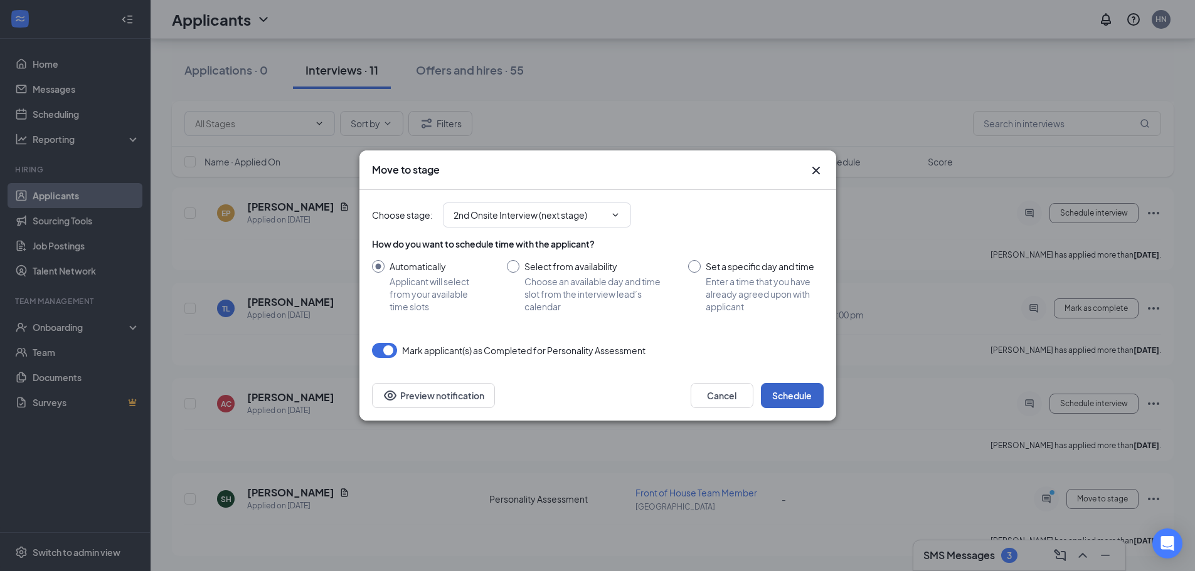
click at [803, 400] on button "Schedule" at bounding box center [792, 395] width 63 height 25
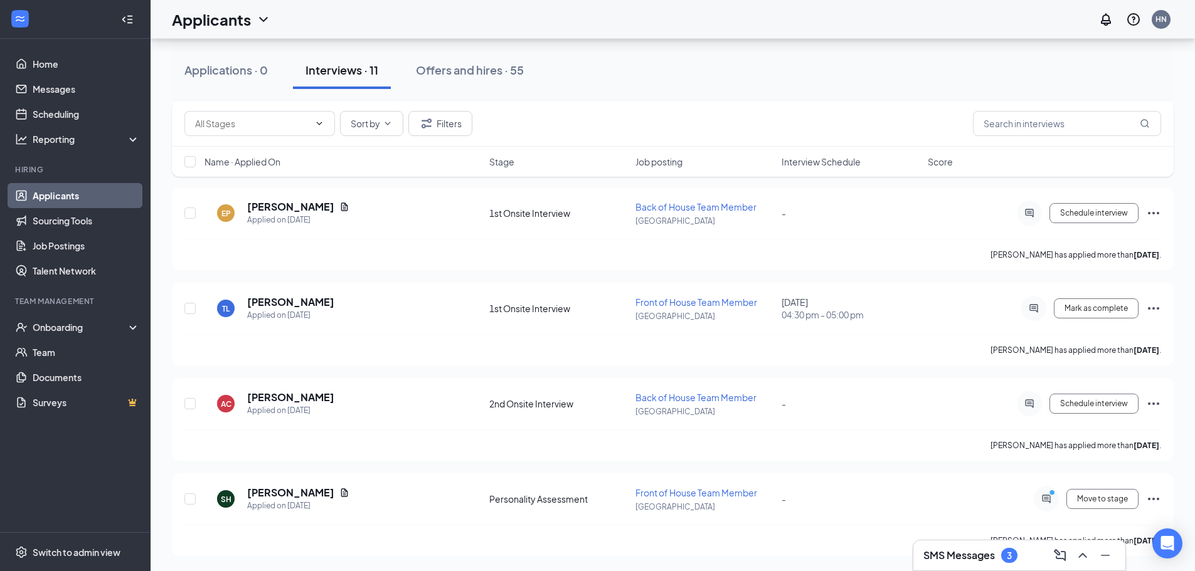
click at [981, 553] on h3 "SMS Messages" at bounding box center [958, 556] width 71 height 14
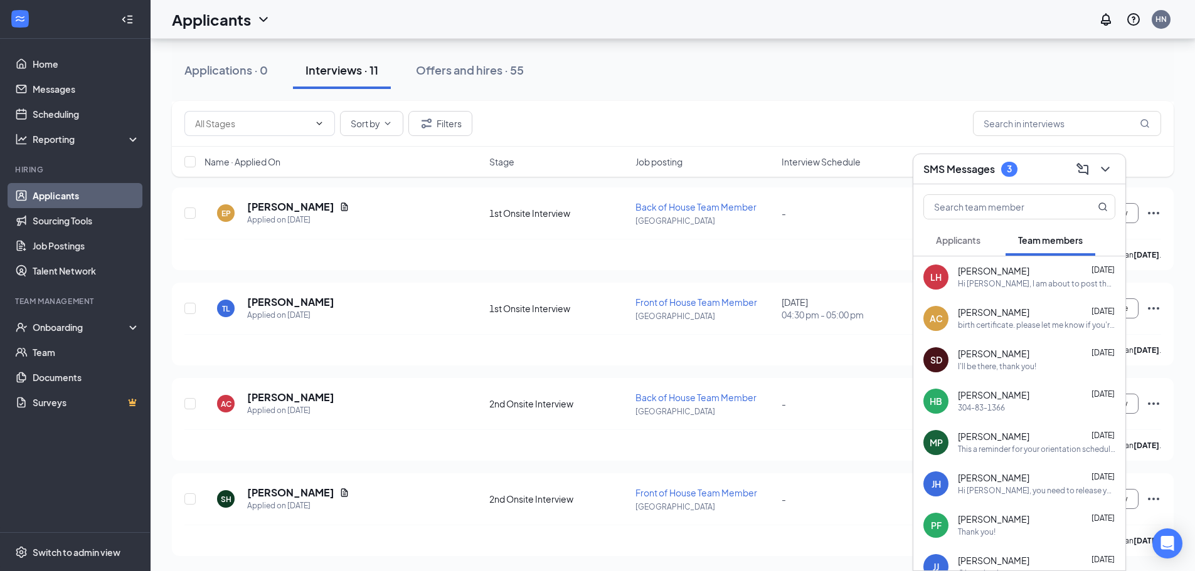
click at [970, 240] on span "Applicants" at bounding box center [958, 240] width 45 height 11
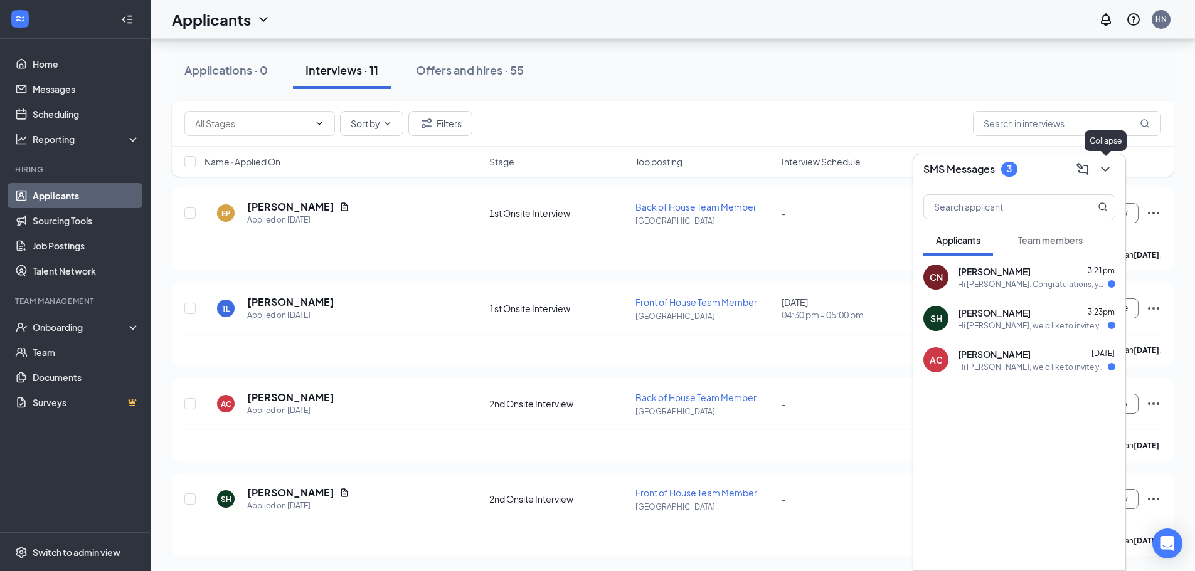
click at [1101, 169] on icon "ChevronDown" at bounding box center [1104, 169] width 15 height 15
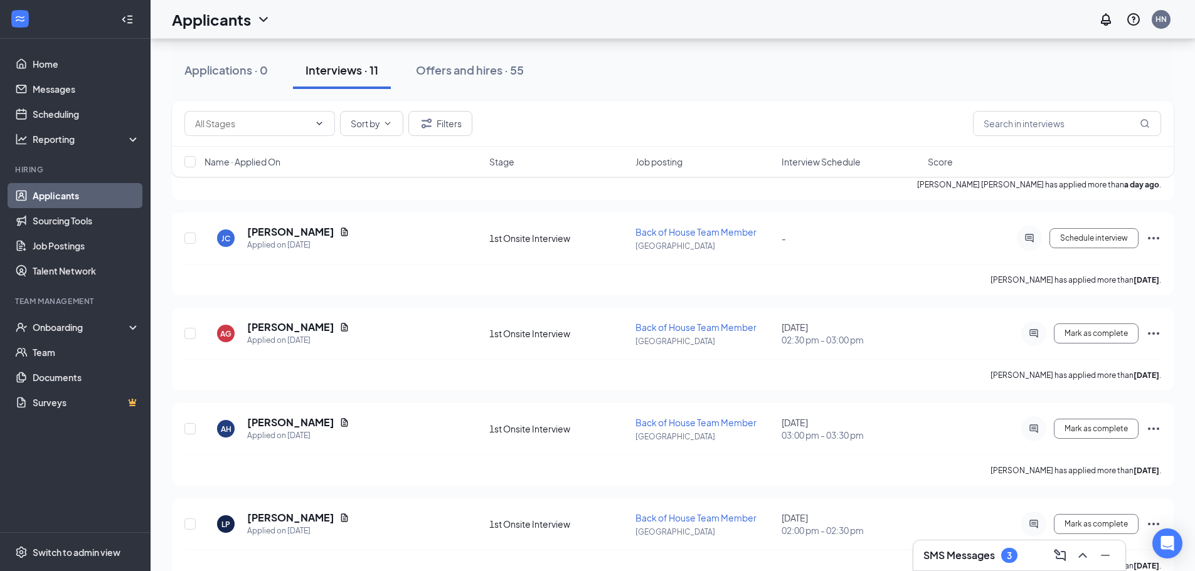
scroll to position [0, 0]
